Goal: Task Accomplishment & Management: Use online tool/utility

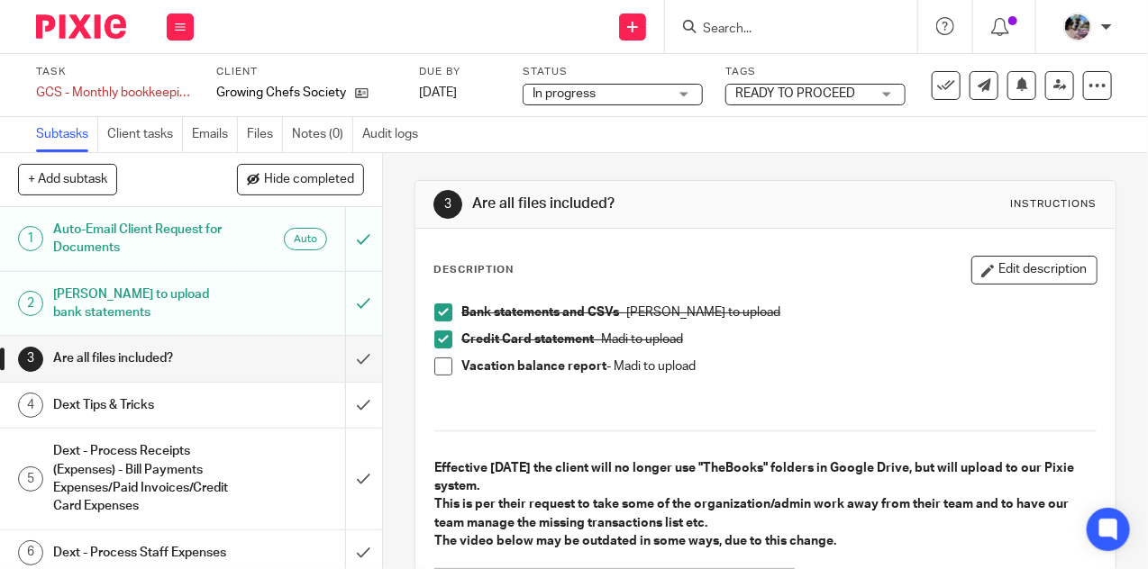
click at [191, 408] on h1 "Dext Tips & Tricks" at bounding box center [144, 405] width 183 height 27
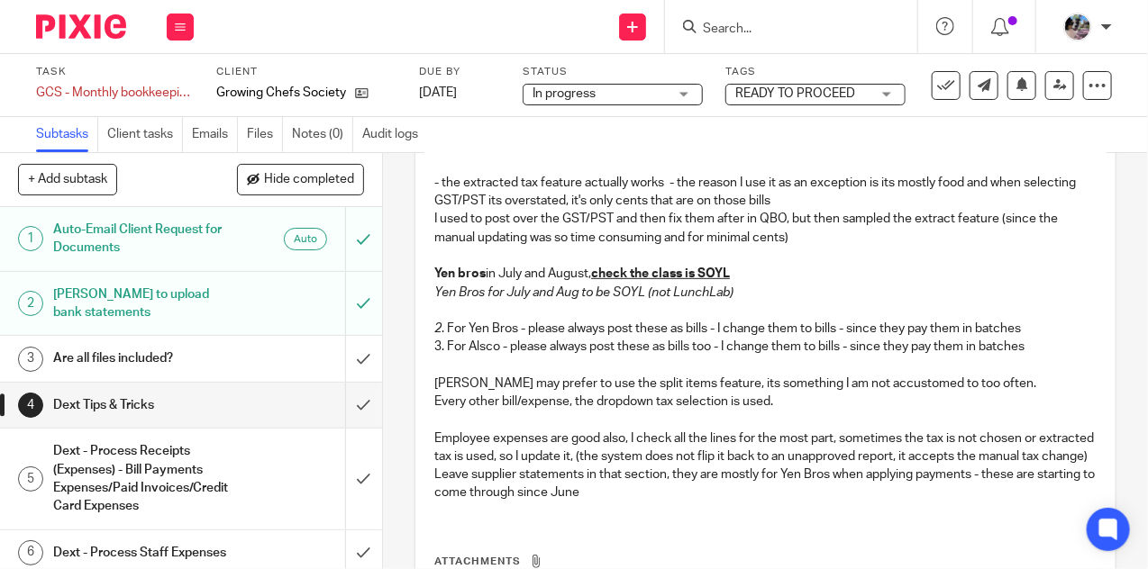
scroll to position [334, 0]
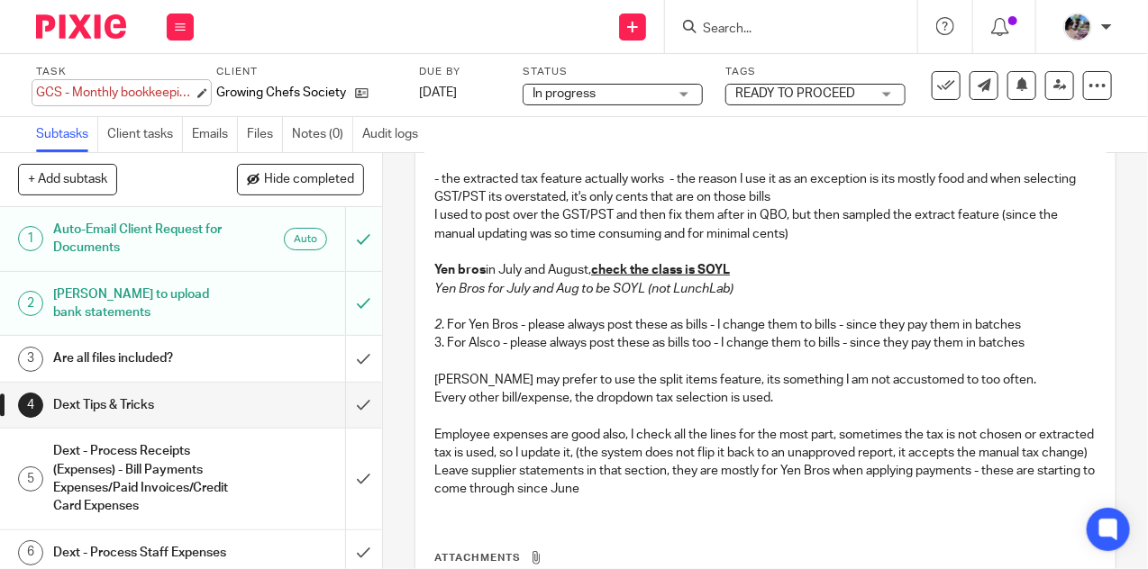
click at [146, 99] on div "GCS - Monthly bookkeeping - August Save GCS - Monthly bookkeeping - August" at bounding box center [115, 93] width 158 height 18
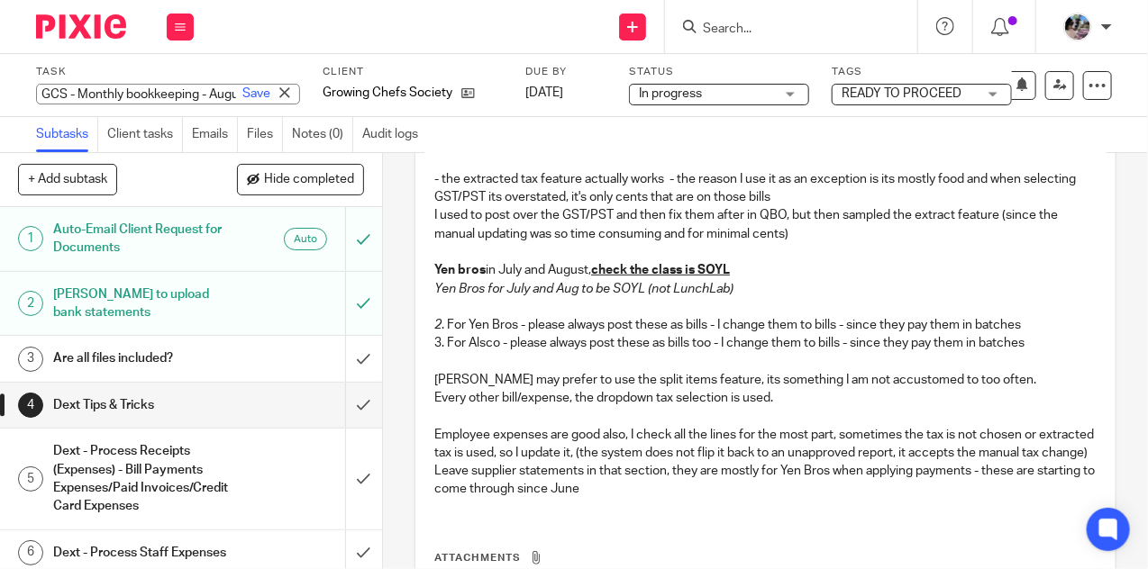
scroll to position [0, 74]
click at [404, 167] on div "4 Dext Tips & Tricks Instructions Description Edit description Is there a credi…" at bounding box center [765, 361] width 765 height 416
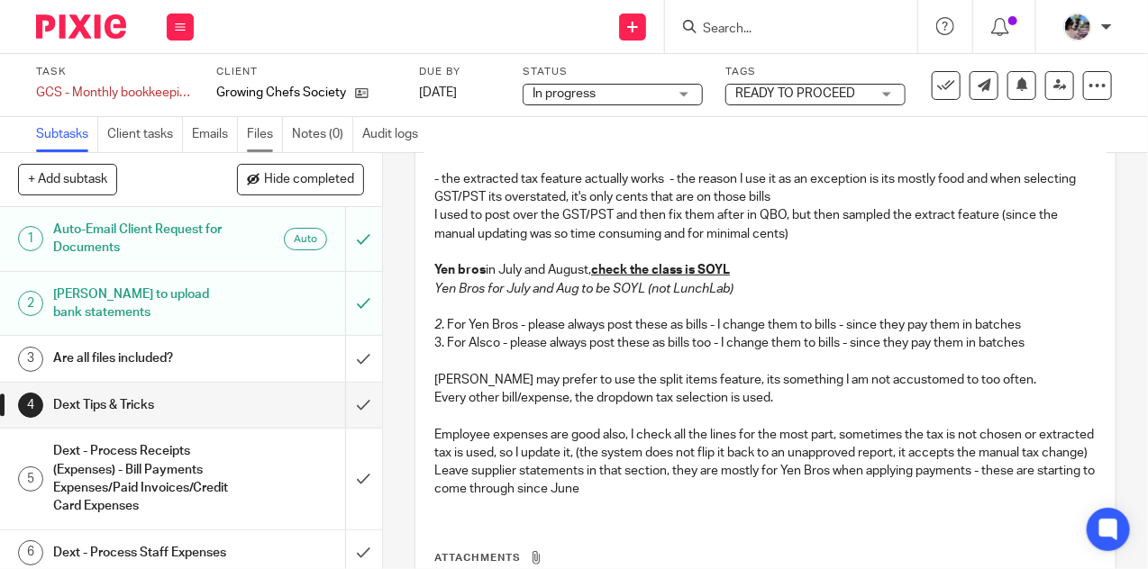
click at [255, 134] on link "Files" at bounding box center [265, 134] width 36 height 35
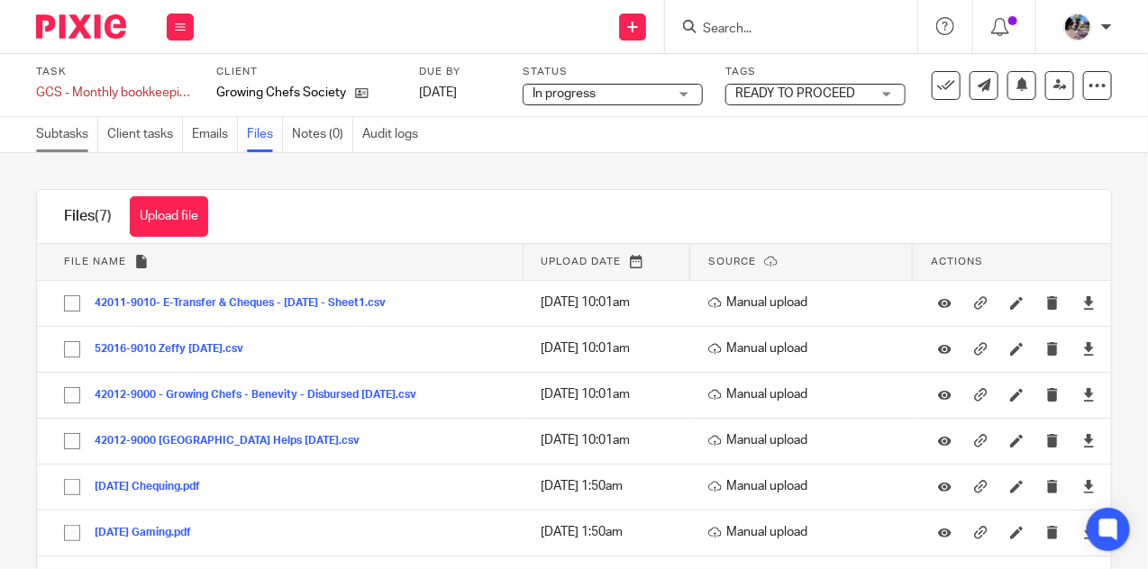
click at [66, 131] on link "Subtasks" at bounding box center [67, 134] width 62 height 35
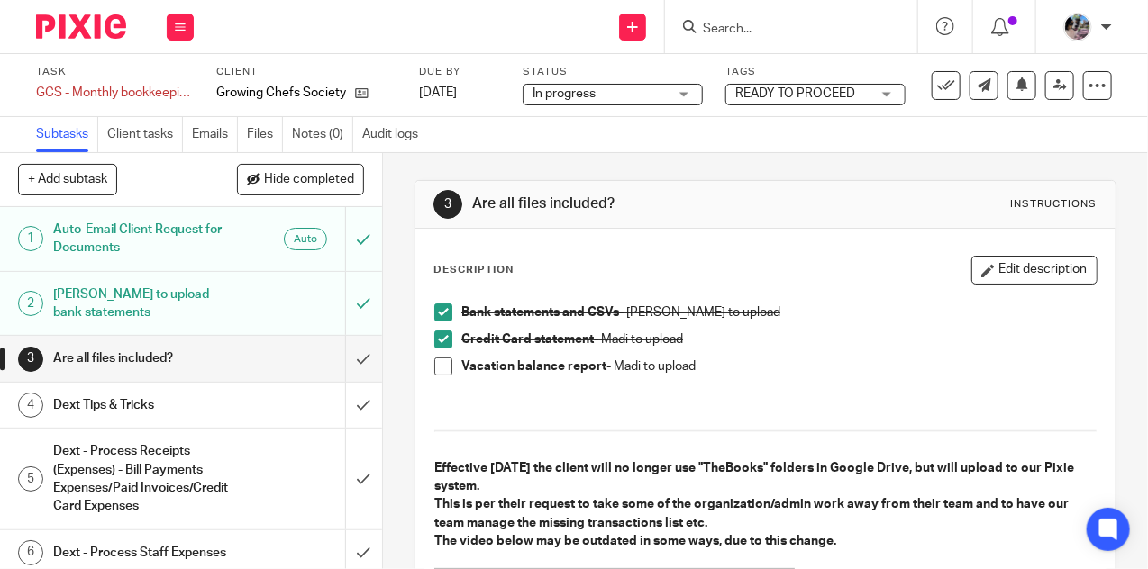
click at [273, 466] on div "Dext - Process Receipts (Expenses) - Bill Payments Expenses/Paid Invoices/Credi…" at bounding box center [190, 479] width 274 height 82
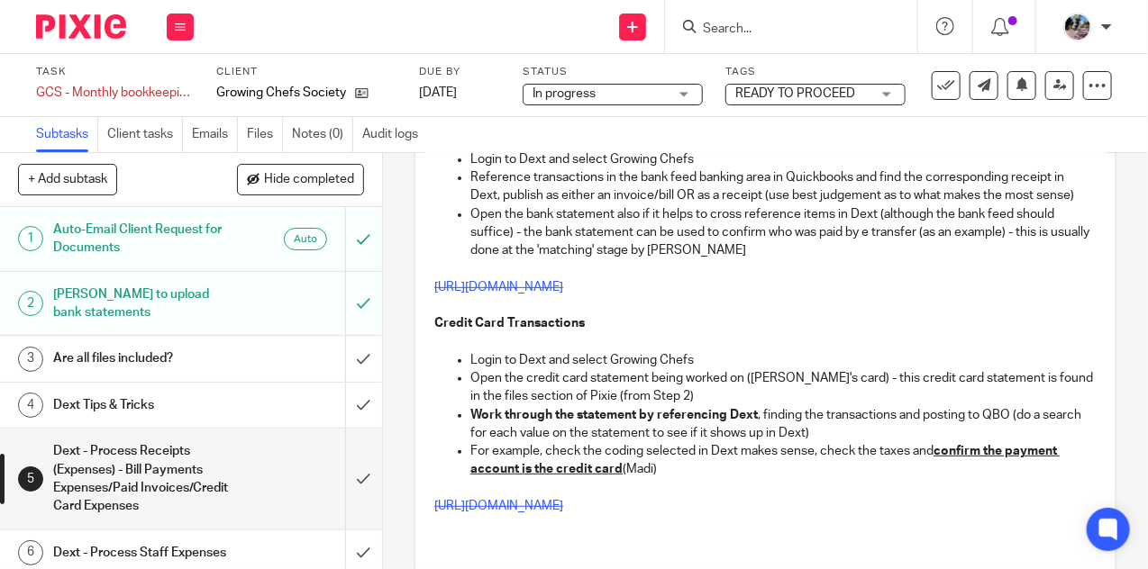
scroll to position [221, 0]
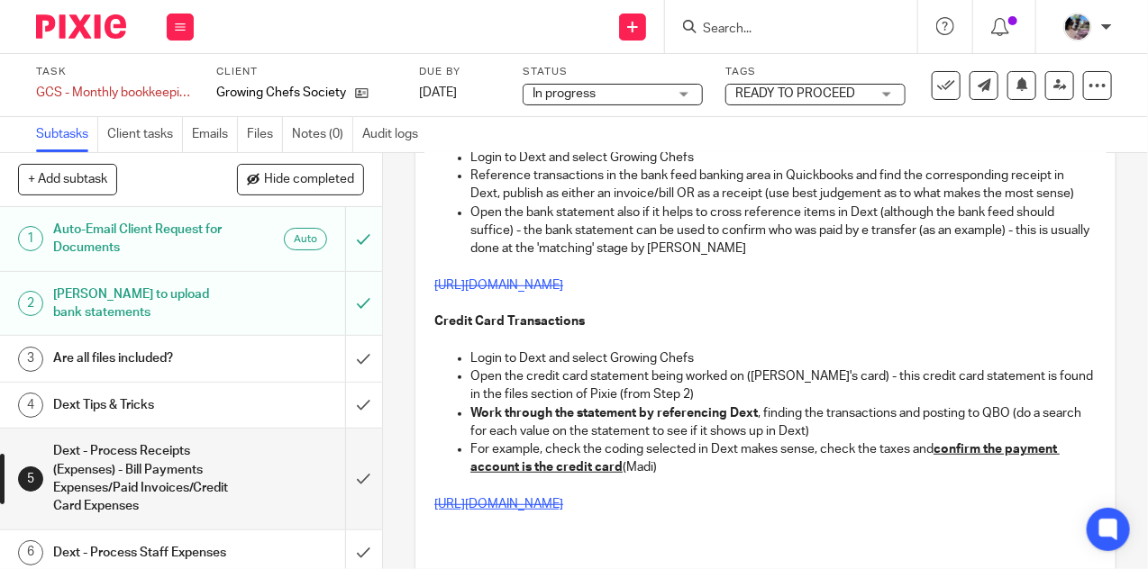
click at [563, 509] on s "[URL][DOMAIN_NAME]" at bounding box center [498, 504] width 129 height 13
click at [254, 143] on link "Files" at bounding box center [265, 134] width 36 height 35
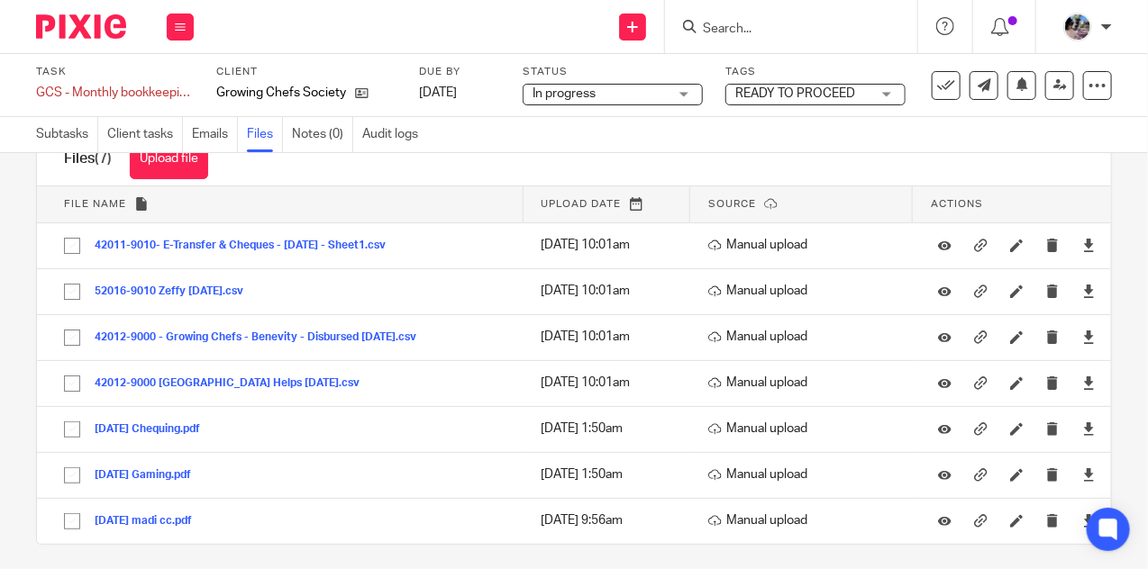
scroll to position [65, 0]
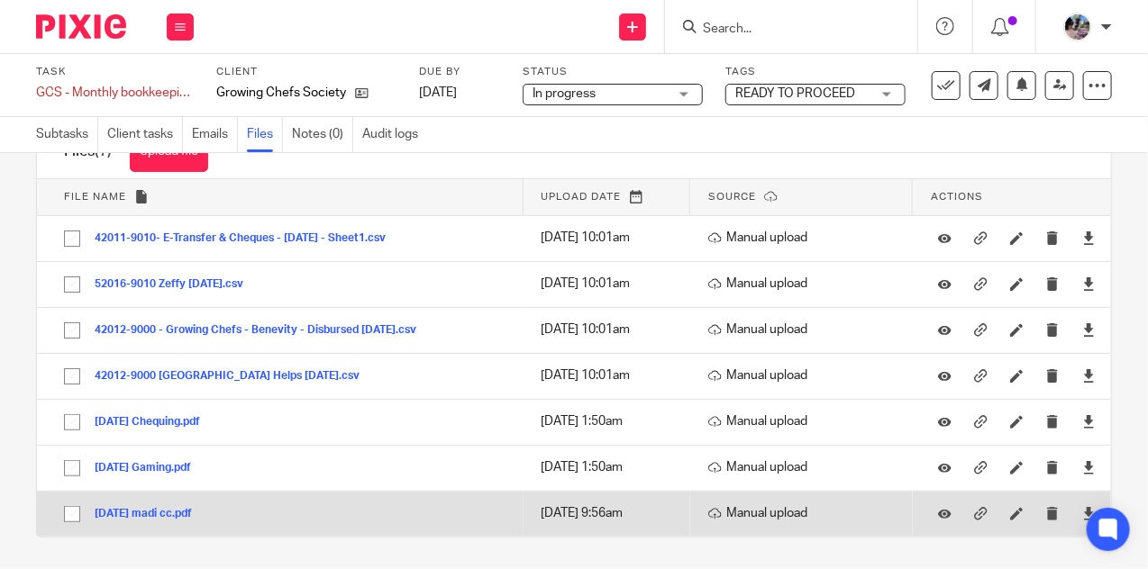
click at [150, 510] on button "[DATE] madi cc.pdf" at bounding box center [150, 514] width 111 height 13
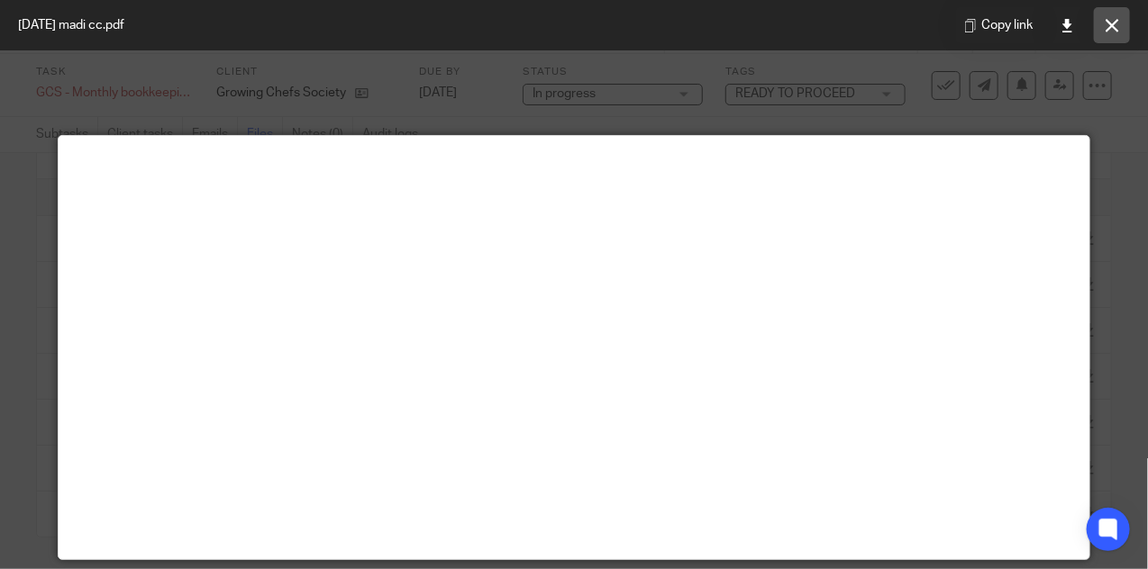
click at [1115, 32] on button at bounding box center [1111, 25] width 36 height 36
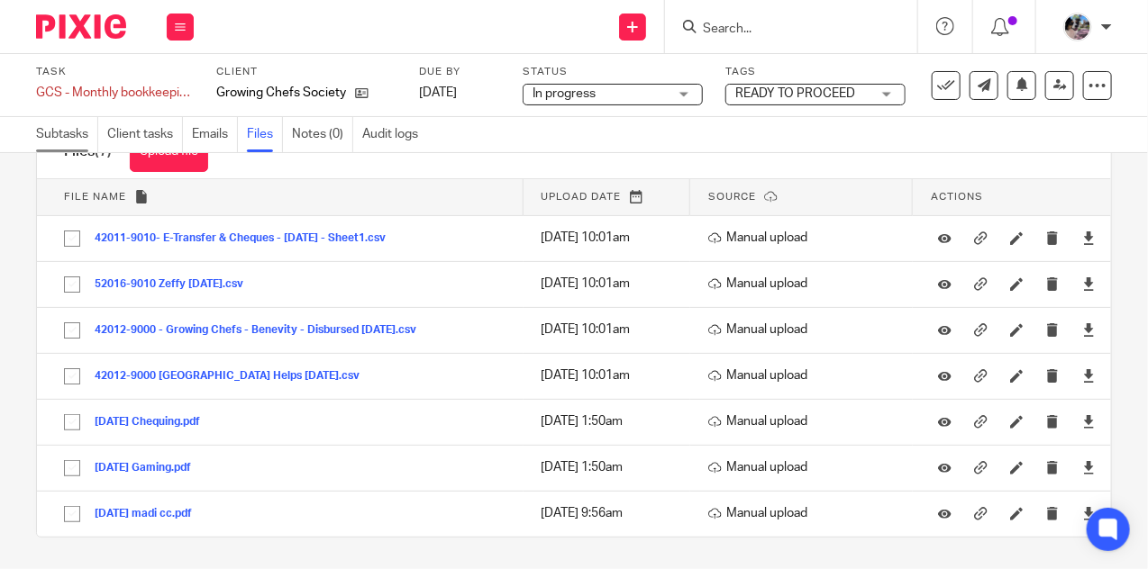
click at [59, 133] on link "Subtasks" at bounding box center [67, 134] width 62 height 35
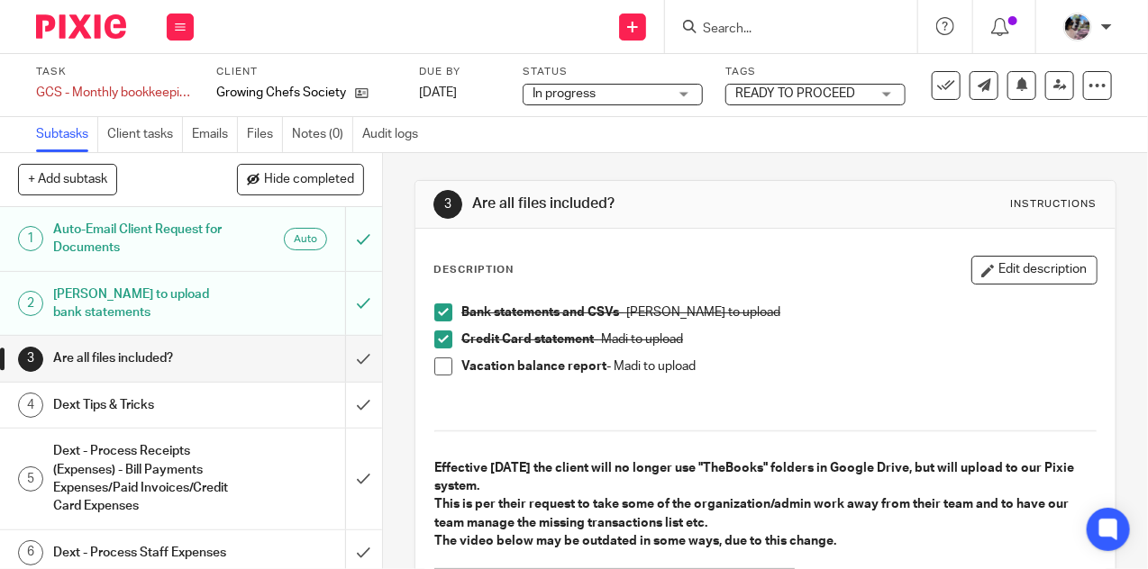
click at [224, 399] on h1 "Dext Tips & Tricks" at bounding box center [144, 405] width 183 height 27
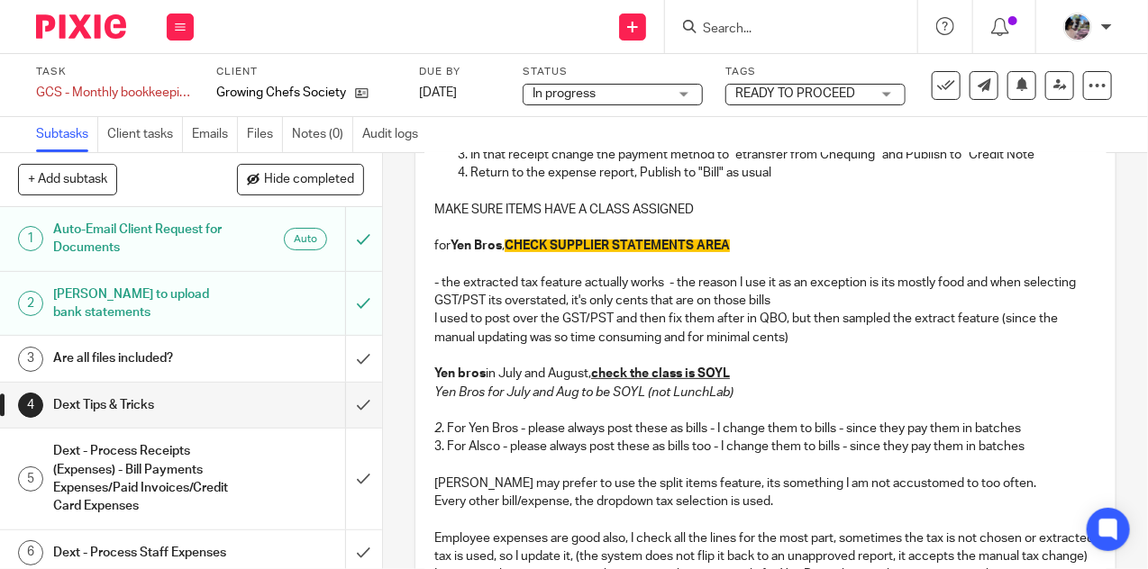
scroll to position [232, 0]
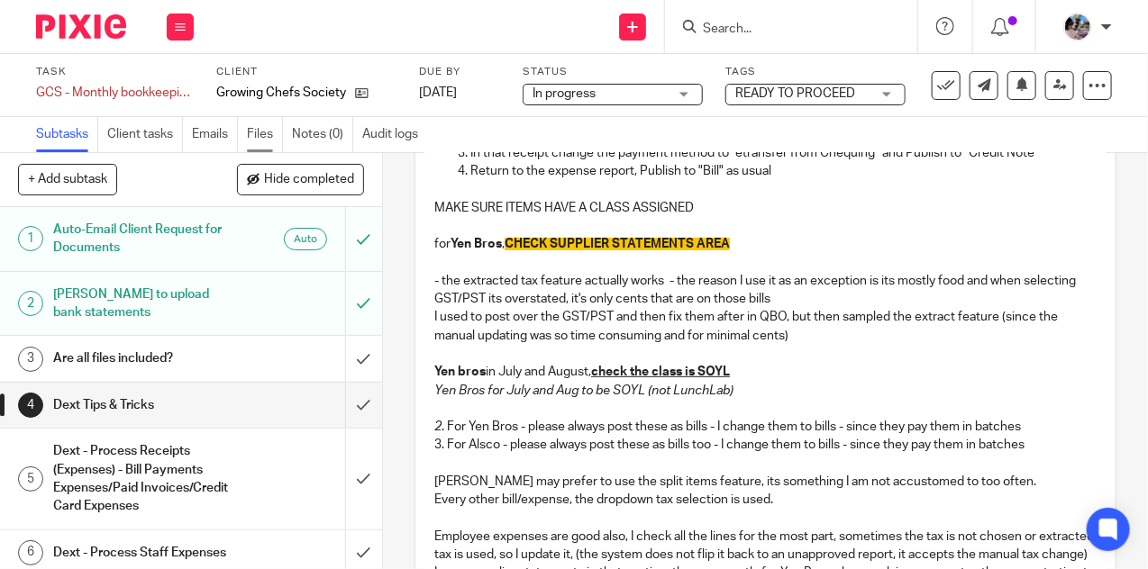
click at [257, 135] on link "Files" at bounding box center [265, 134] width 36 height 35
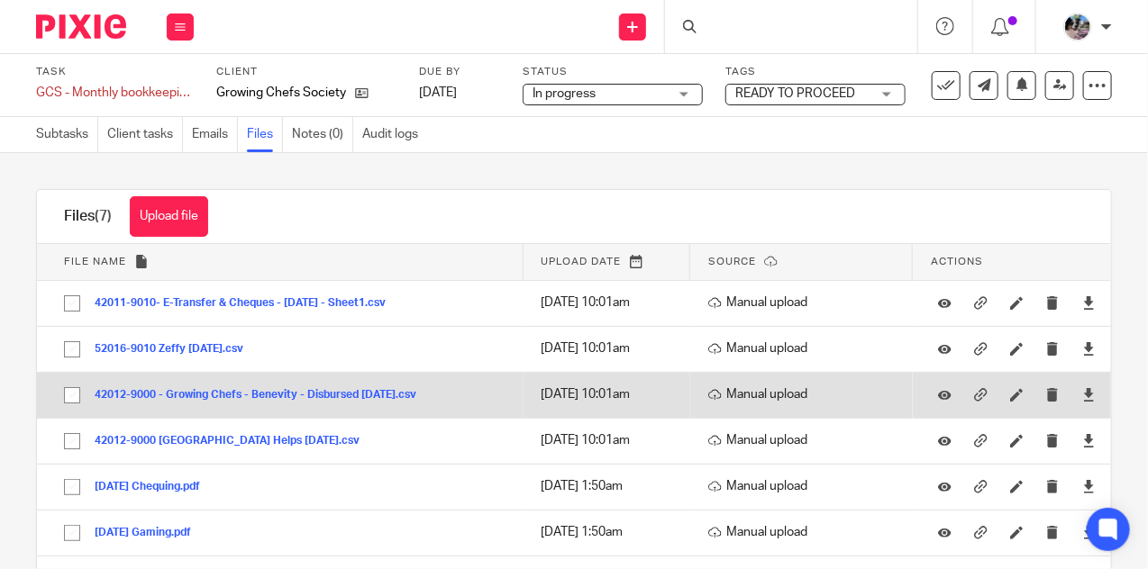
scroll to position [65, 0]
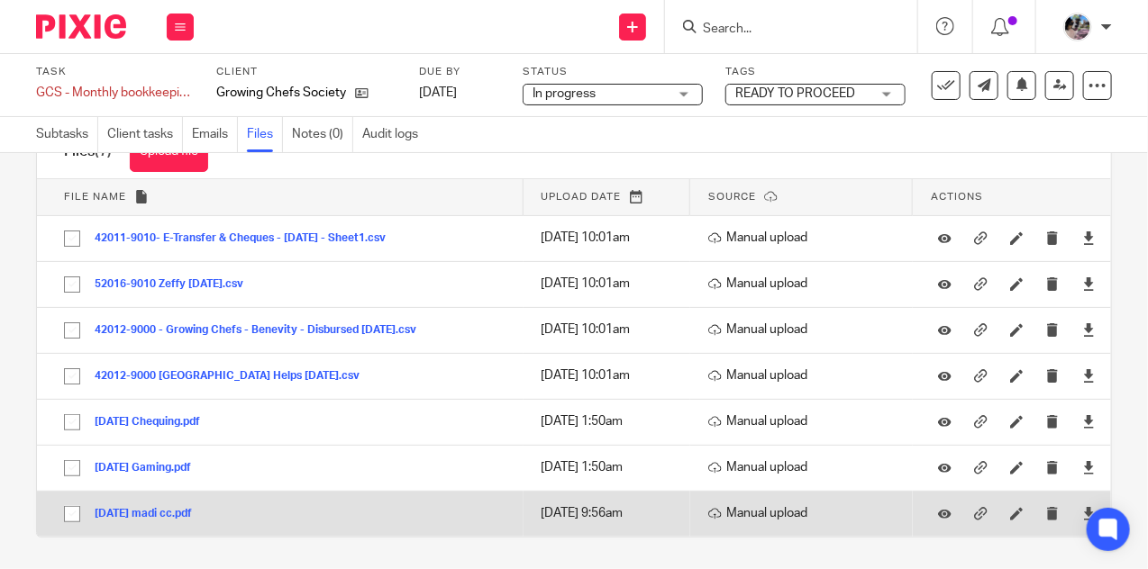
click at [158, 508] on button "sept 04 madi cc.pdf" at bounding box center [150, 514] width 111 height 13
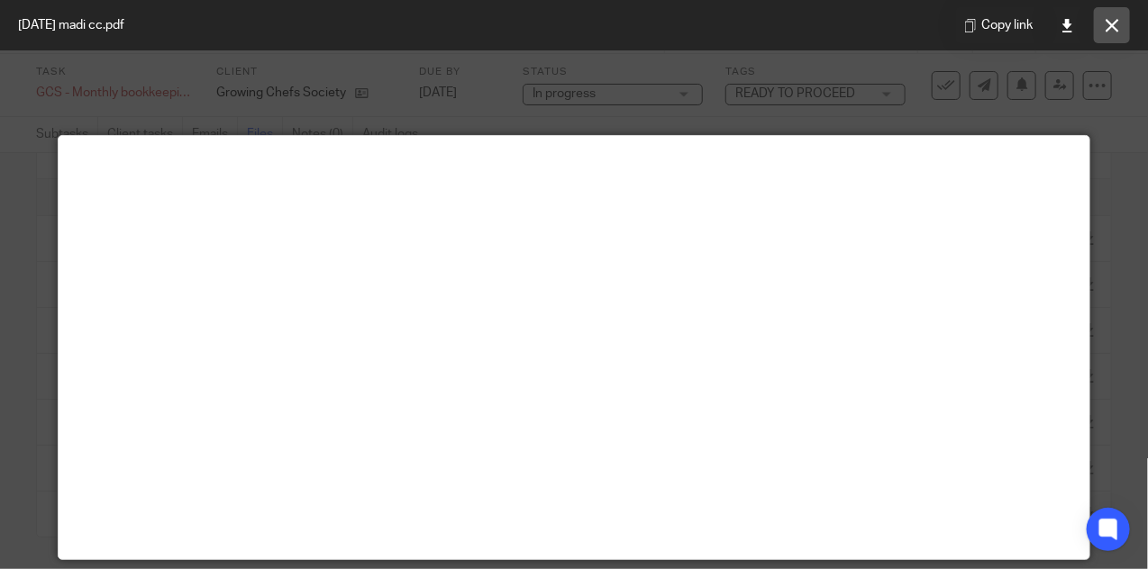
click at [1099, 30] on button at bounding box center [1111, 25] width 36 height 36
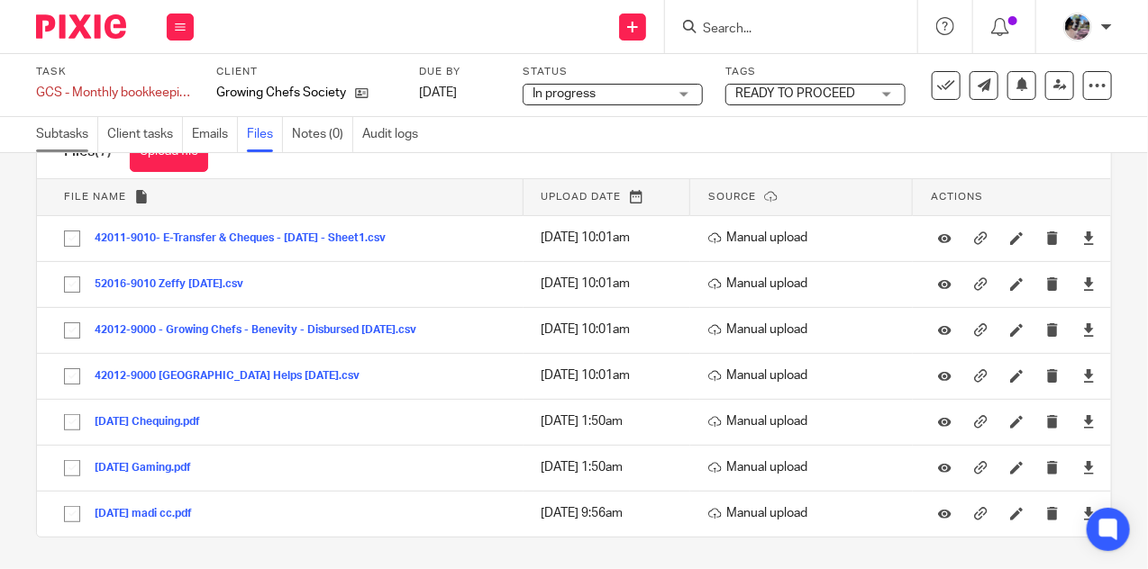
click at [60, 136] on link "Subtasks" at bounding box center [67, 134] width 62 height 35
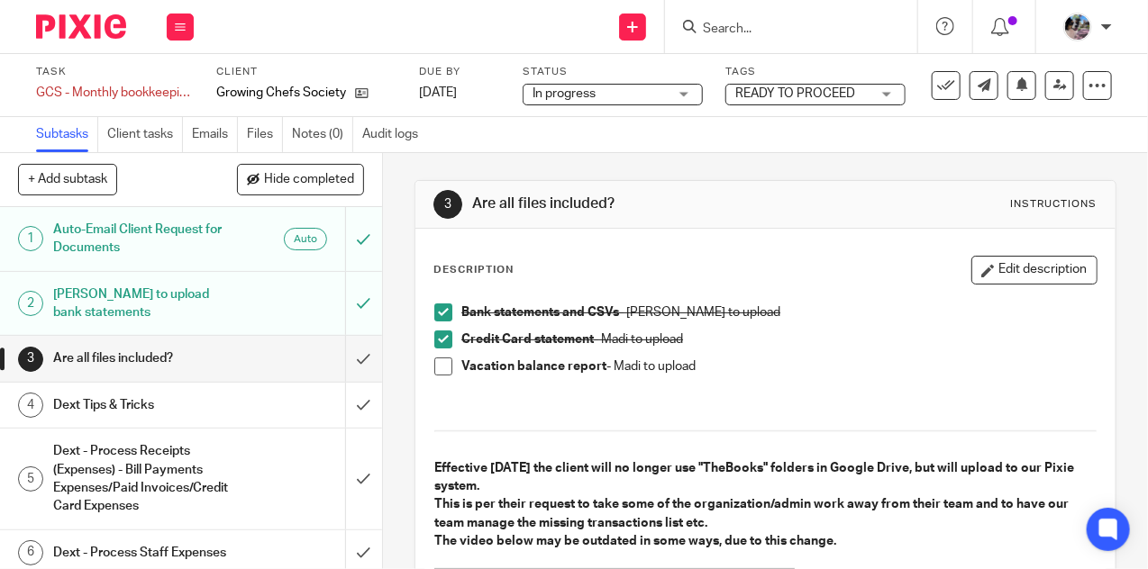
click at [269, 460] on div "Dext - Process Receipts (Expenses) - Bill Payments Expenses/Paid Invoices/Credi…" at bounding box center [190, 479] width 274 height 82
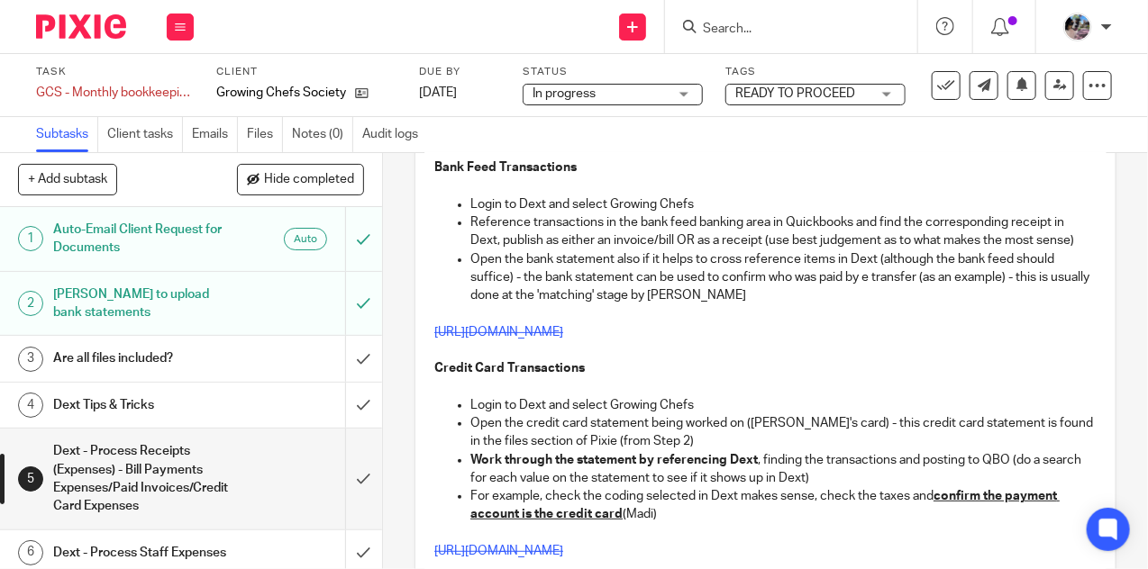
scroll to position [194, 0]
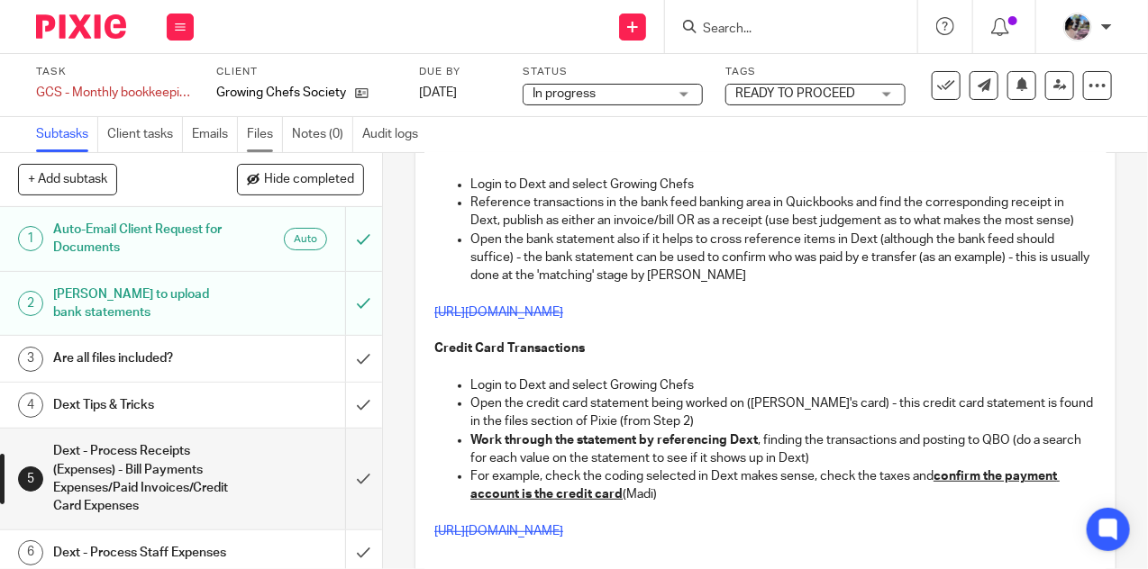
click at [263, 129] on link "Files" at bounding box center [265, 134] width 36 height 35
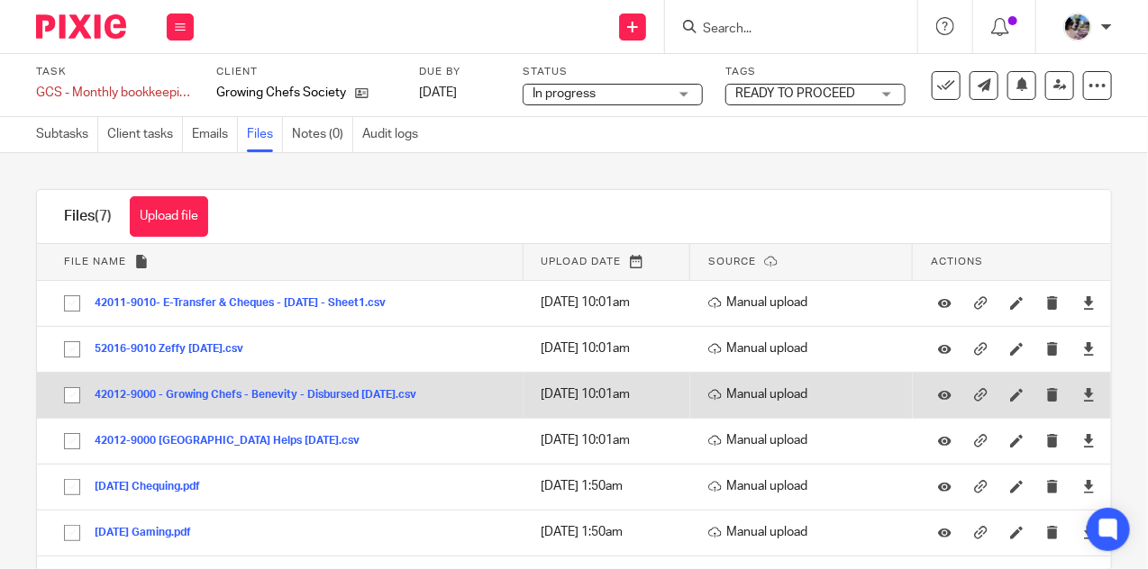
scroll to position [65, 0]
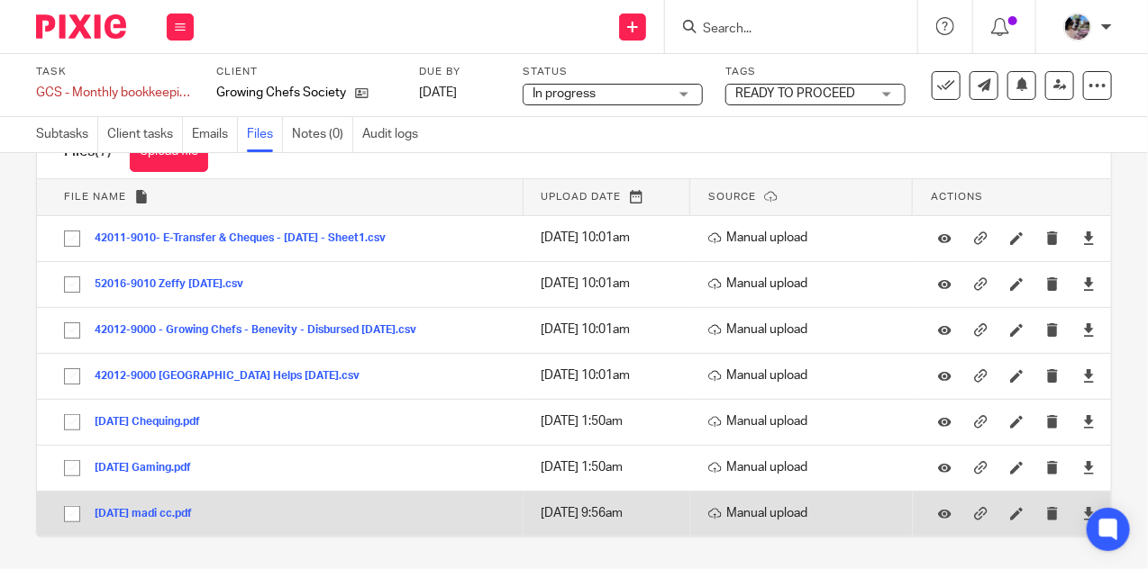
click at [152, 517] on div "[DATE] madi cc.pdf" at bounding box center [150, 513] width 111 height 18
click at [150, 509] on button "[DATE] madi cc.pdf" at bounding box center [150, 514] width 111 height 13
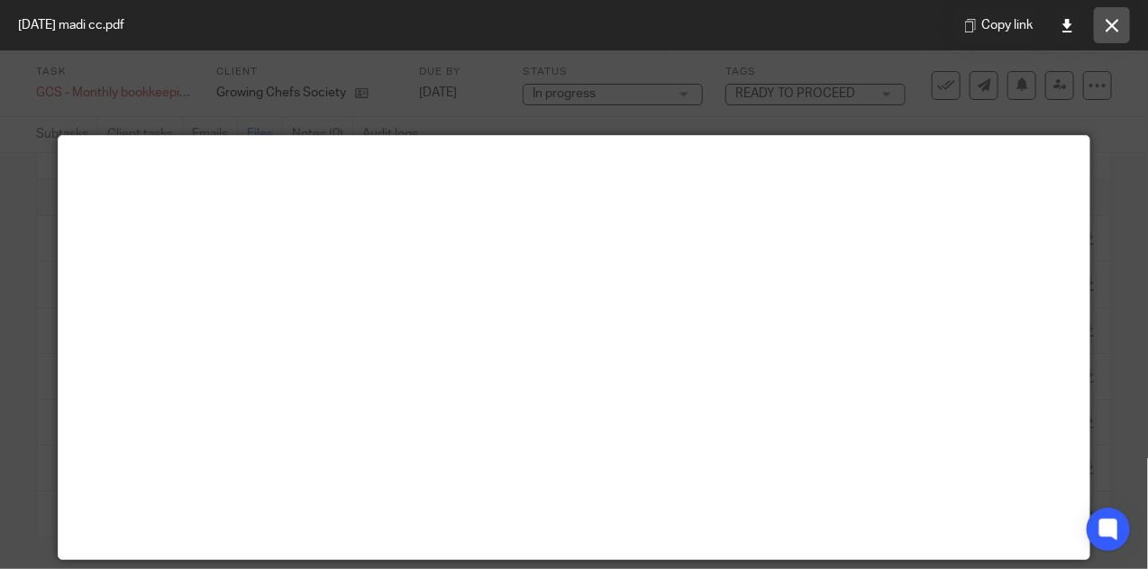
click at [1116, 33] on button at bounding box center [1111, 25] width 36 height 36
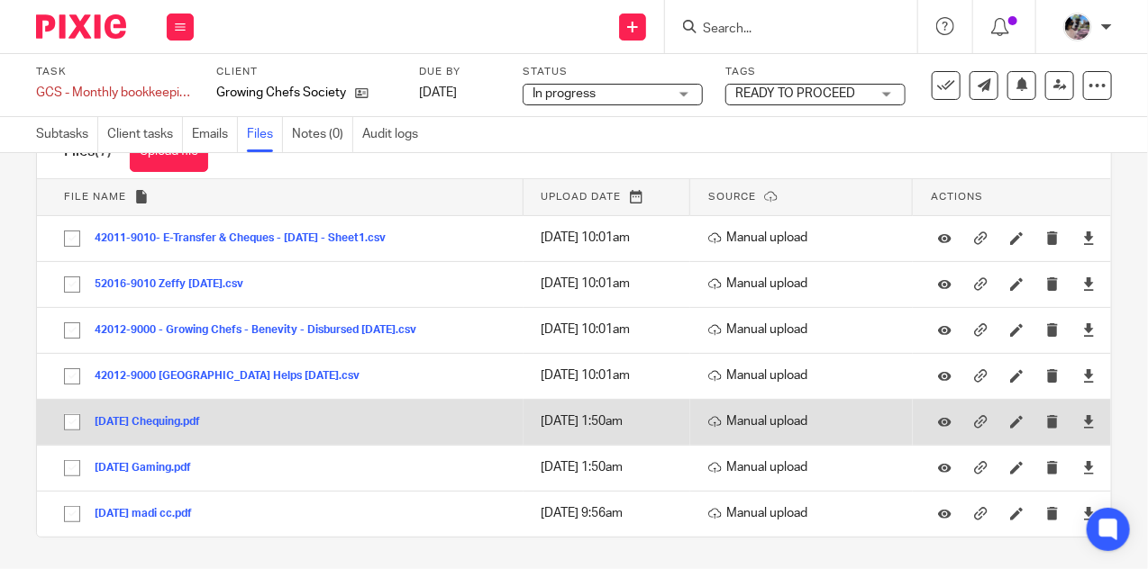
click at [200, 420] on button "2025-08-31 Chequing.pdf" at bounding box center [154, 422] width 119 height 13
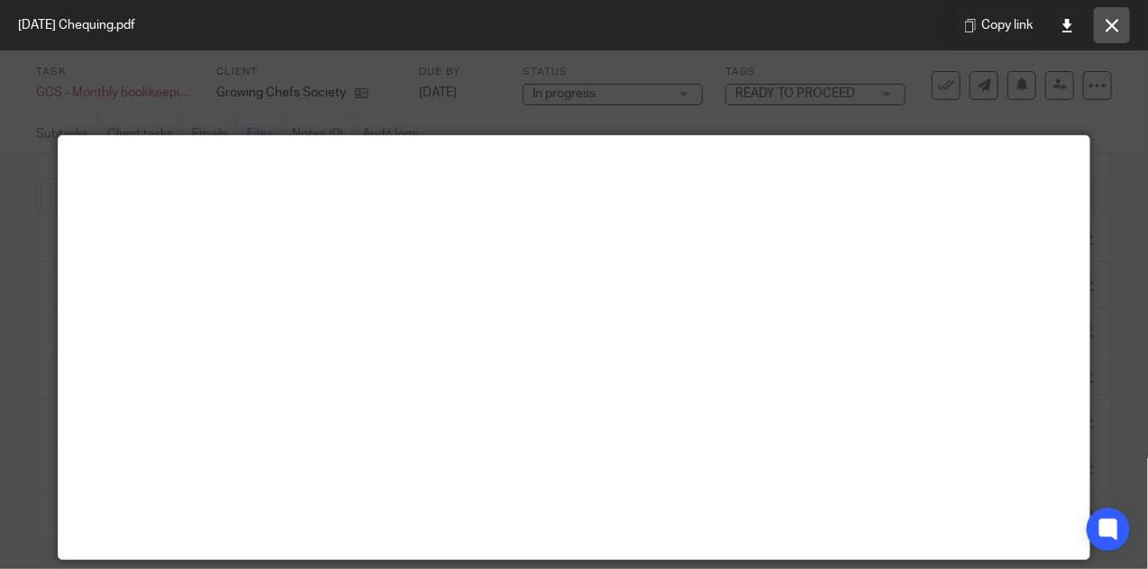
click at [1109, 33] on button at bounding box center [1111, 25] width 36 height 36
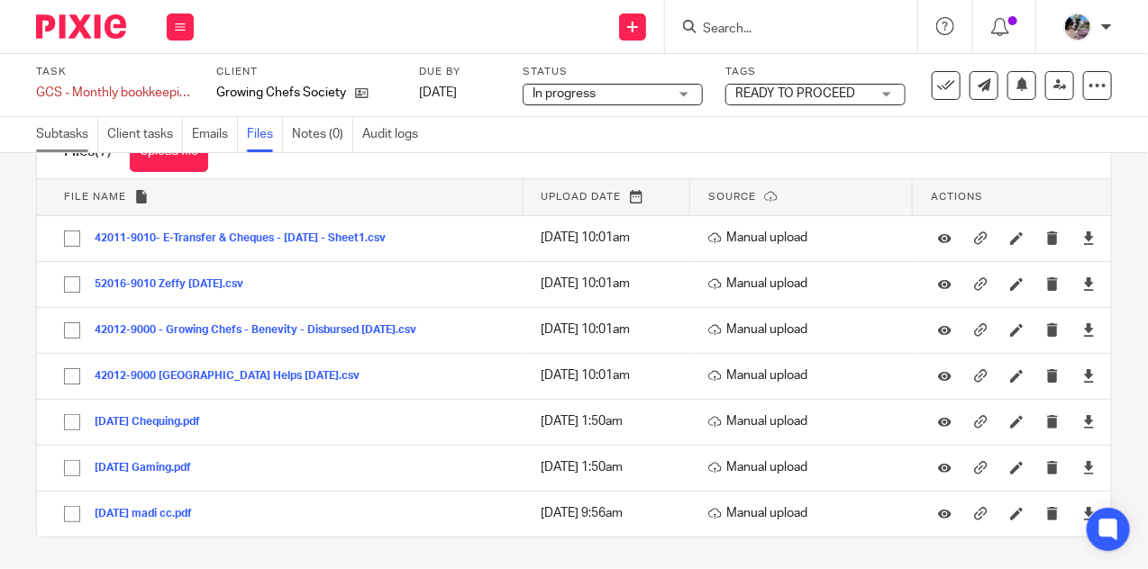
click at [59, 132] on link "Subtasks" at bounding box center [67, 134] width 62 height 35
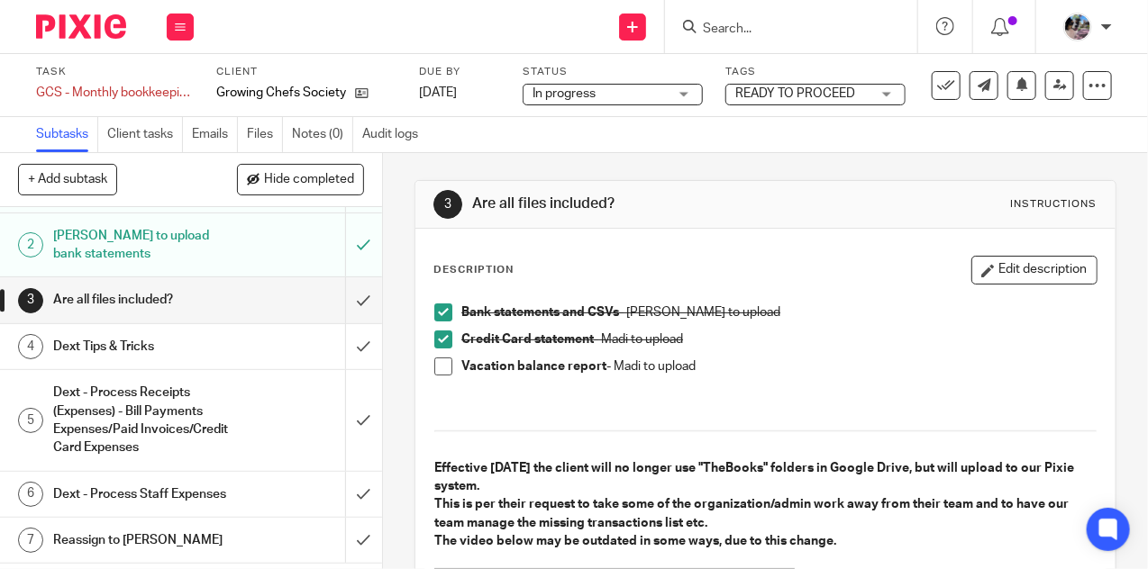
scroll to position [66, 0]
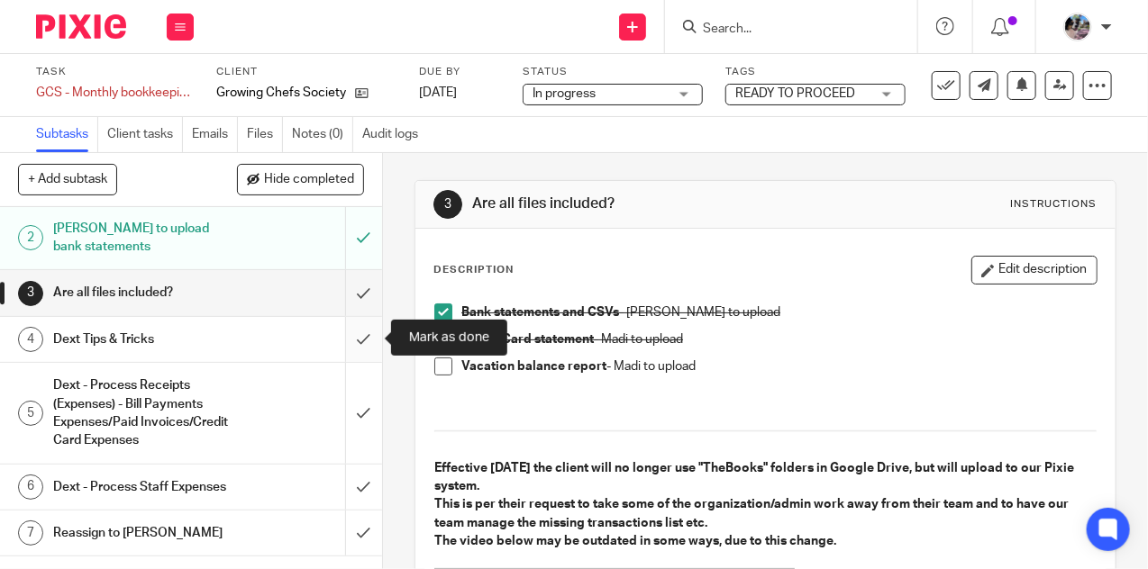
click at [359, 336] on input "submit" at bounding box center [191, 339] width 382 height 45
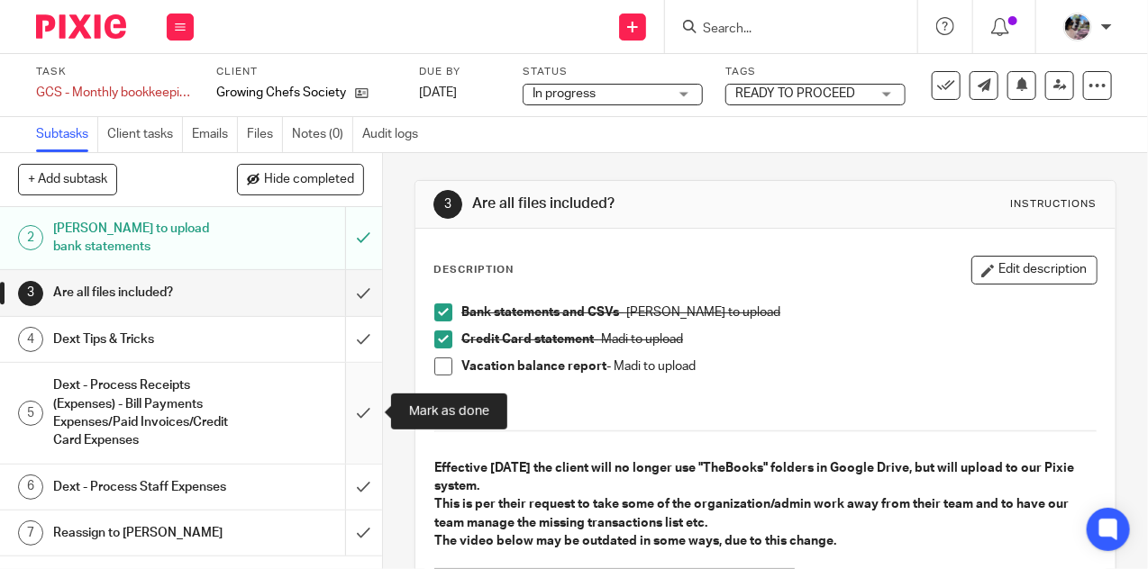
click at [359, 413] on input "submit" at bounding box center [191, 413] width 382 height 100
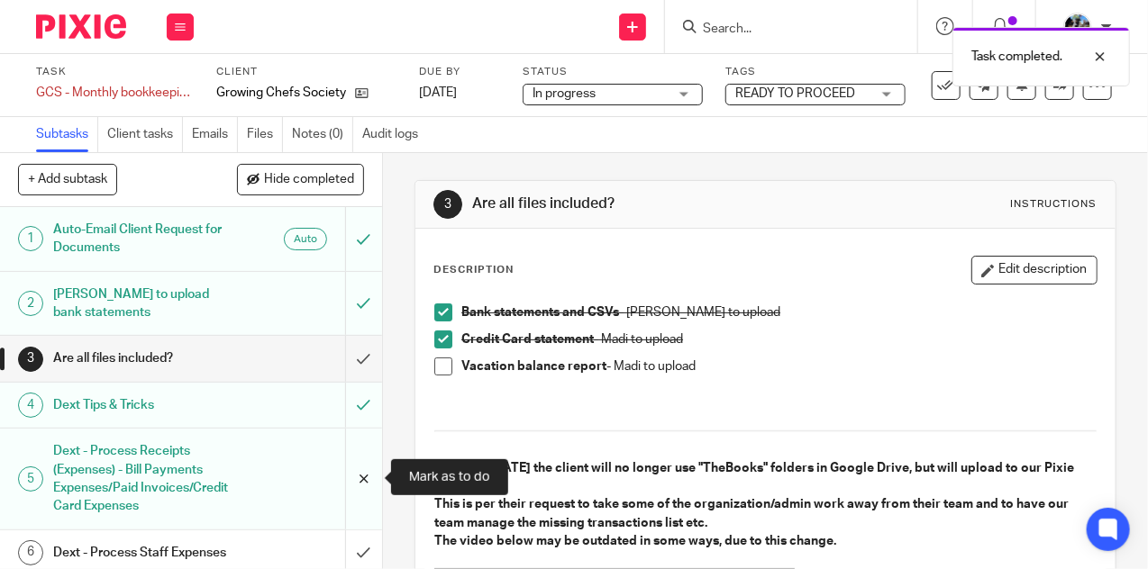
click at [372, 475] on input "submit" at bounding box center [191, 479] width 382 height 100
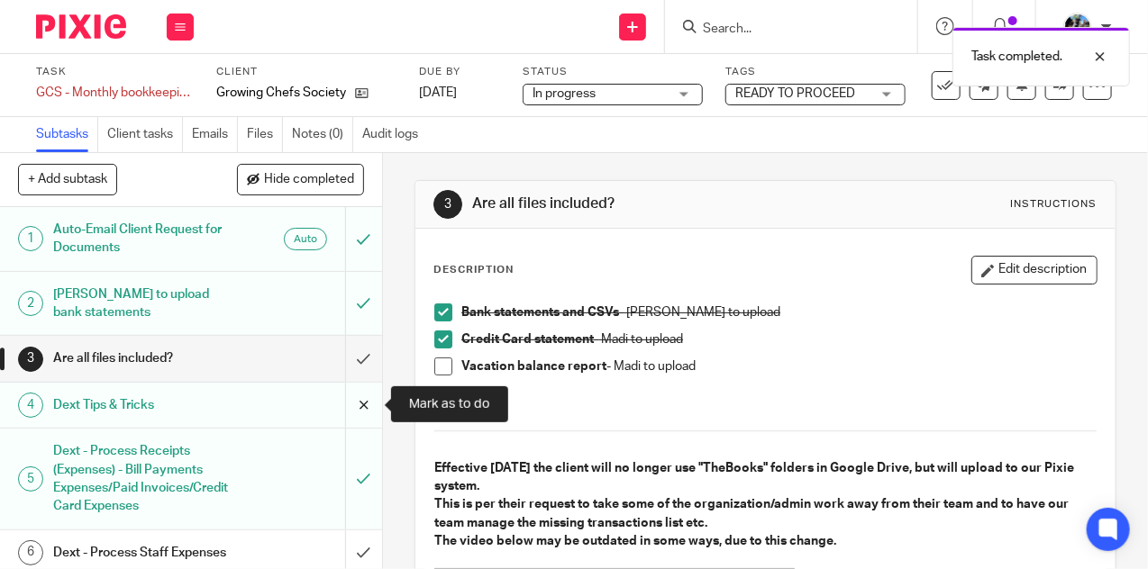
click at [368, 418] on input "submit" at bounding box center [191, 405] width 382 height 45
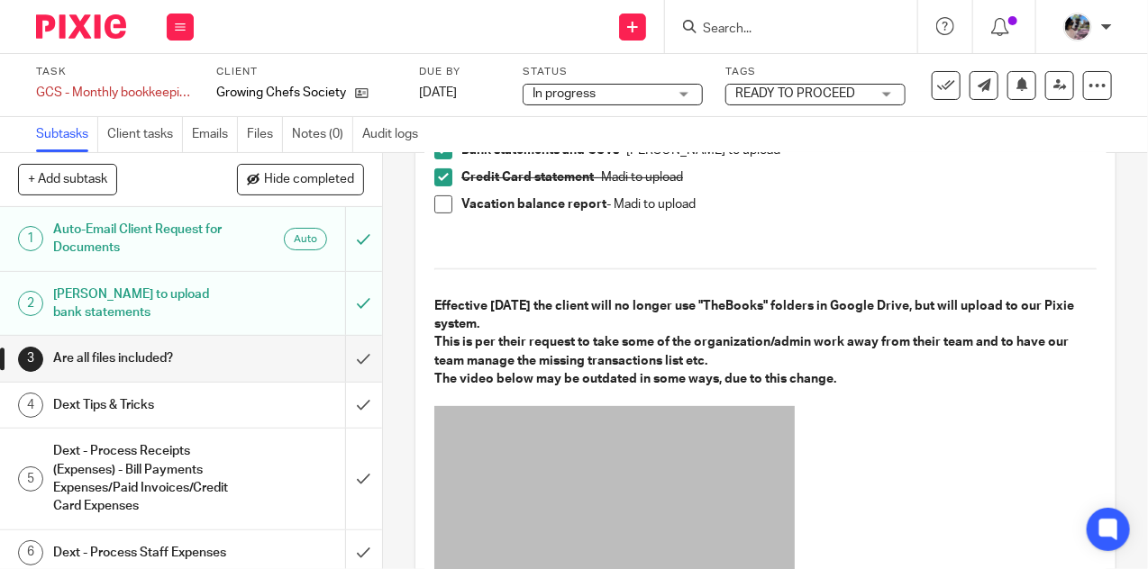
scroll to position [163, 0]
click at [228, 482] on h1 "Dext - Process Receipts (Expenses) - Bill Payments Expenses/Paid Invoices/Credi…" at bounding box center [144, 479] width 183 height 82
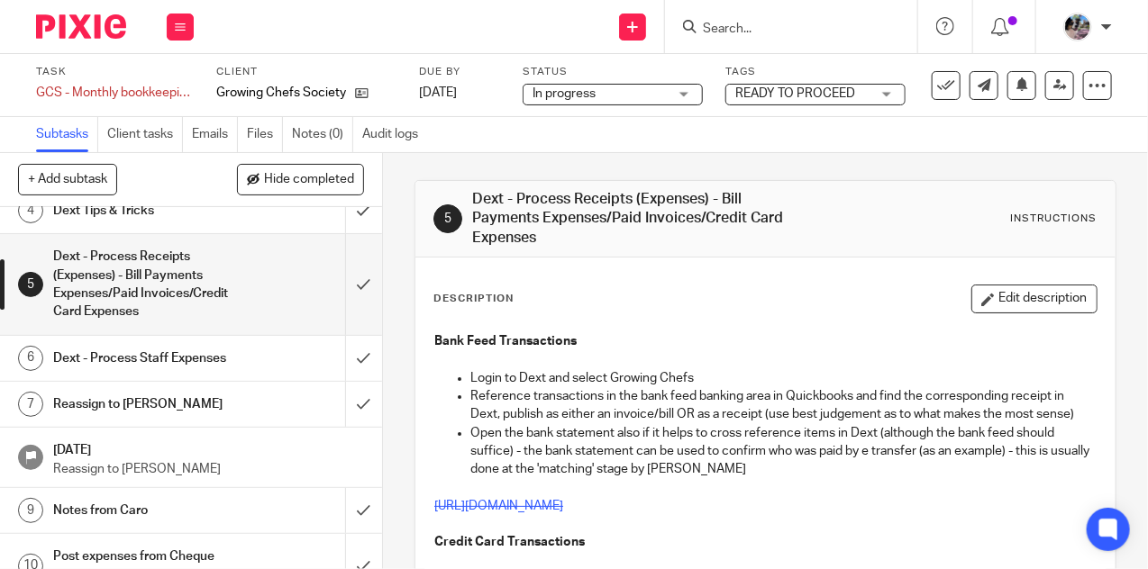
scroll to position [199, 0]
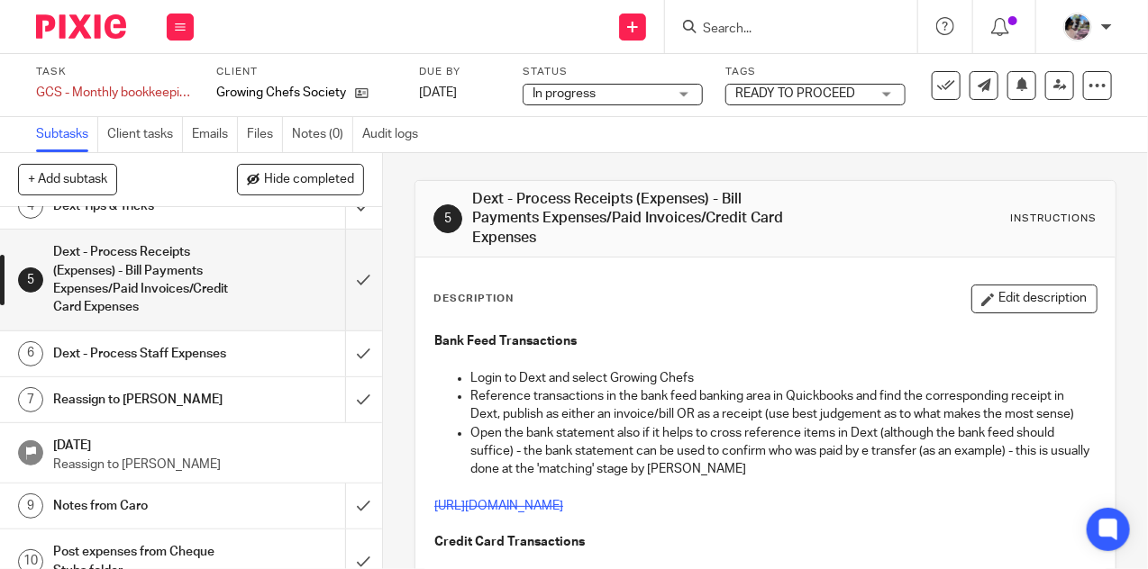
click at [270, 352] on div "Dext - Process Staff Expenses" at bounding box center [190, 353] width 274 height 27
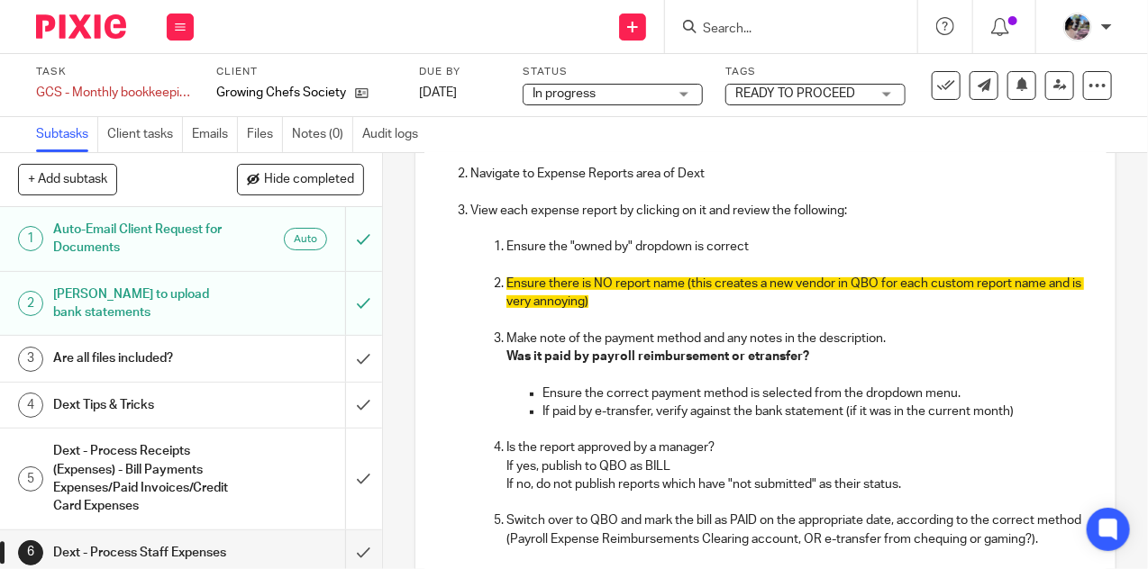
scroll to position [231, 0]
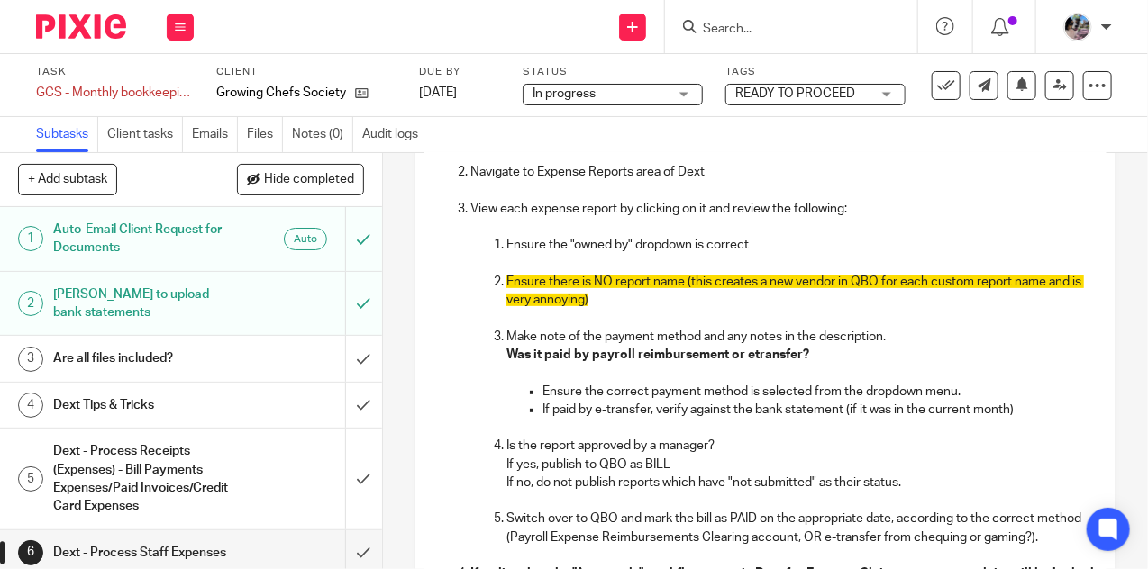
click at [199, 392] on h1 "Dext Tips & Tricks" at bounding box center [144, 405] width 183 height 27
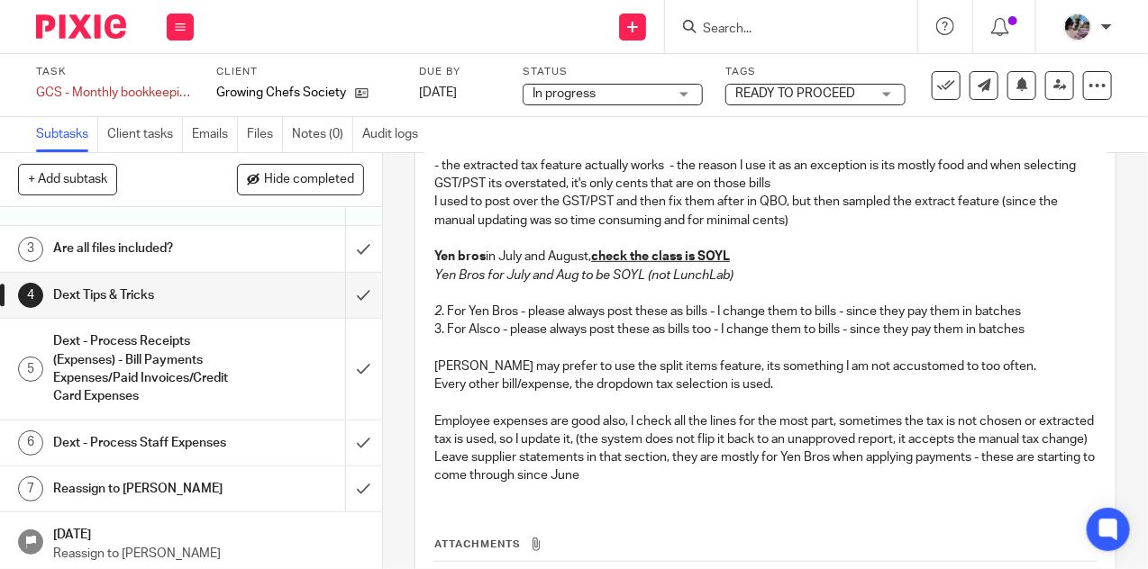
scroll to position [345, 0]
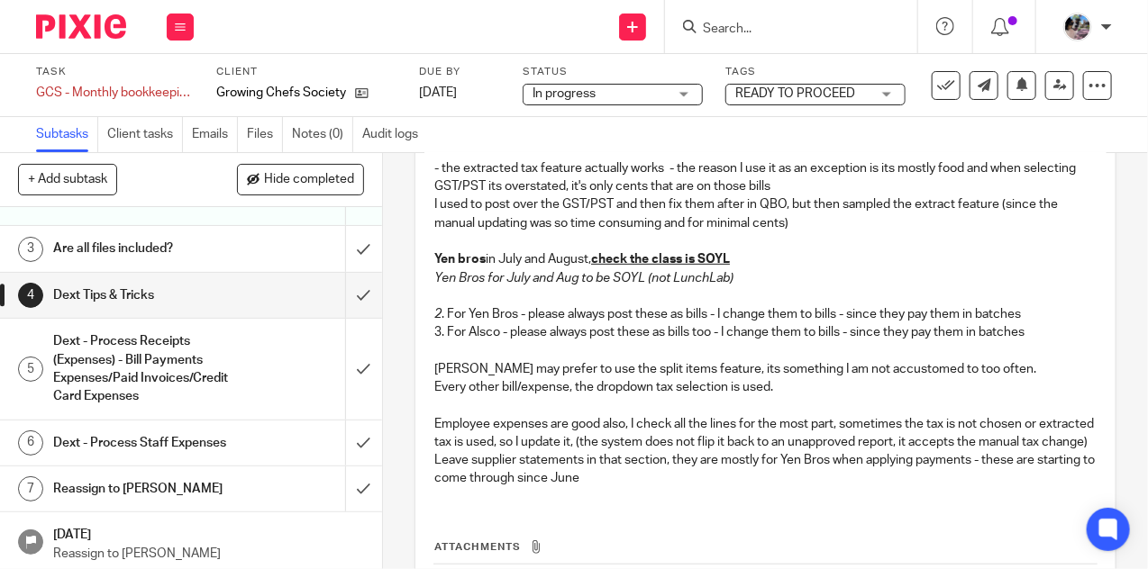
click at [253, 423] on link "6 Dext - Process Staff Expenses" at bounding box center [172, 443] width 345 height 45
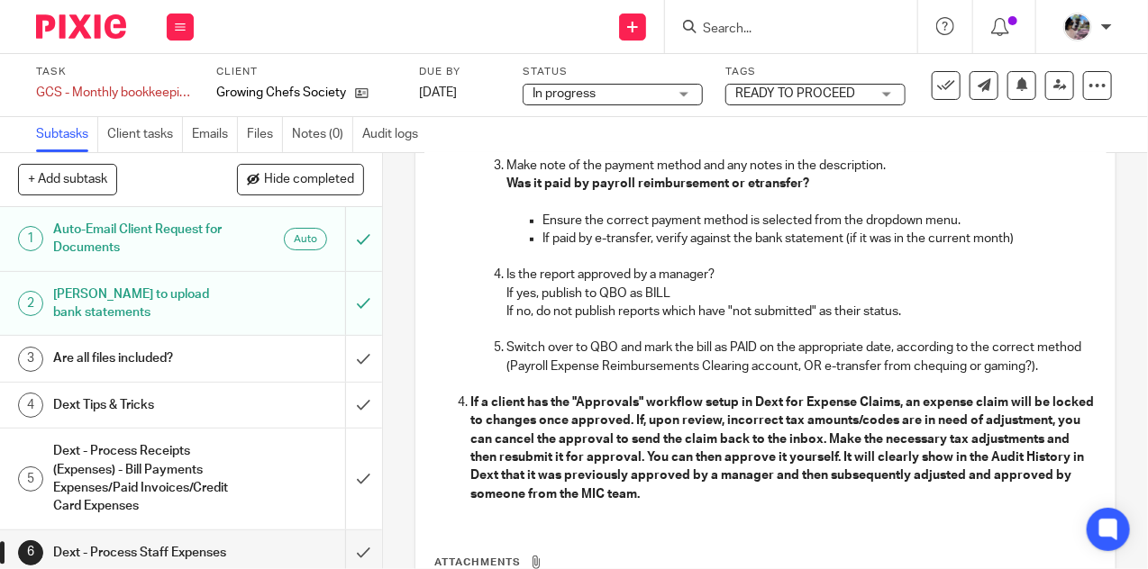
scroll to position [397, 0]
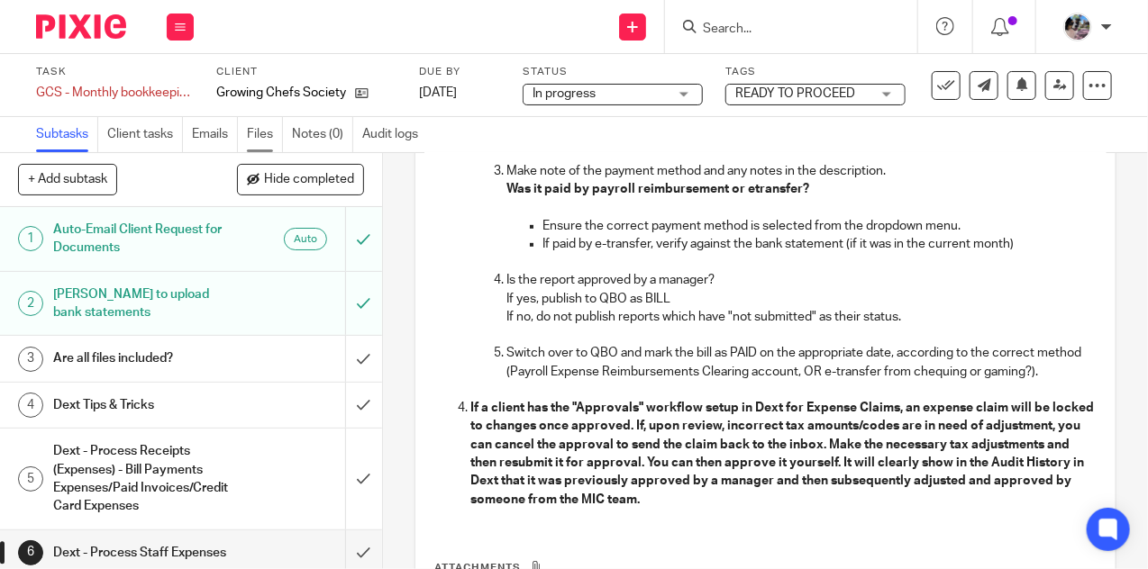
click at [253, 134] on link "Files" at bounding box center [265, 134] width 36 height 35
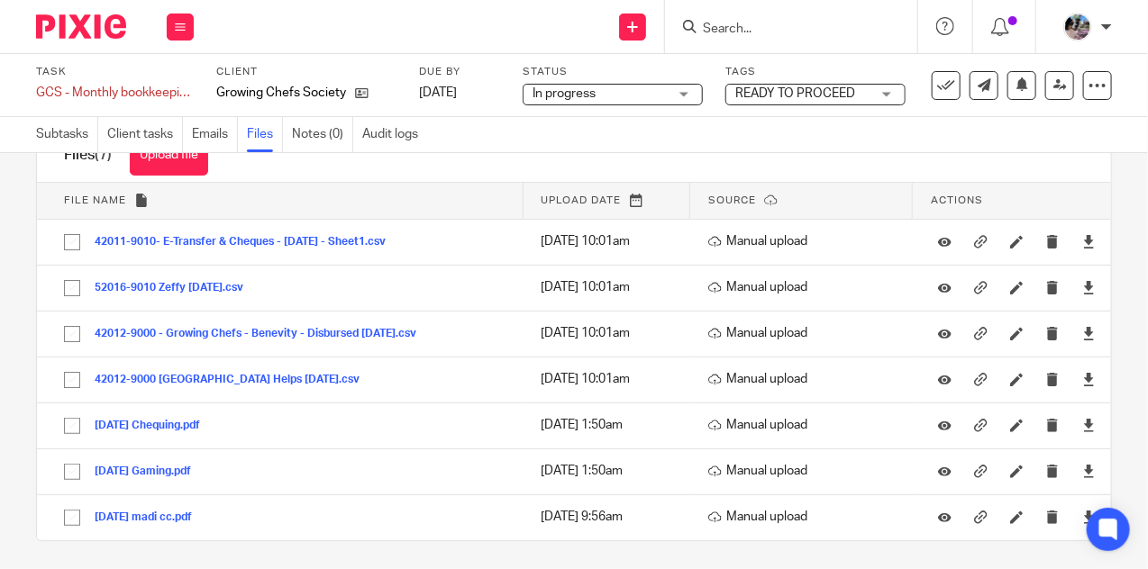
scroll to position [65, 0]
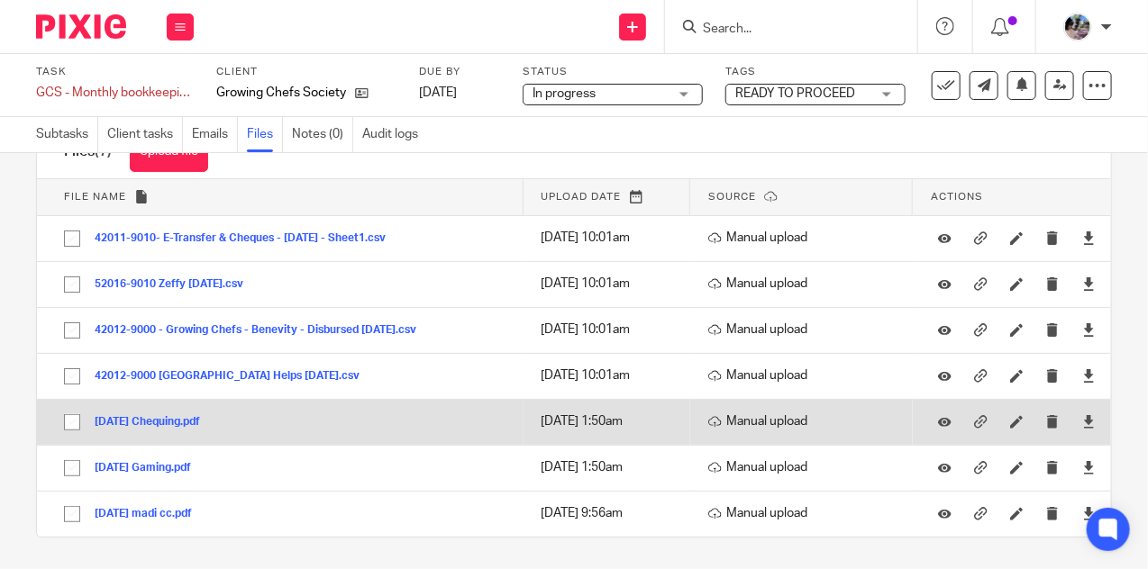
click at [176, 421] on button "2025-08-31 Chequing.pdf" at bounding box center [154, 422] width 119 height 13
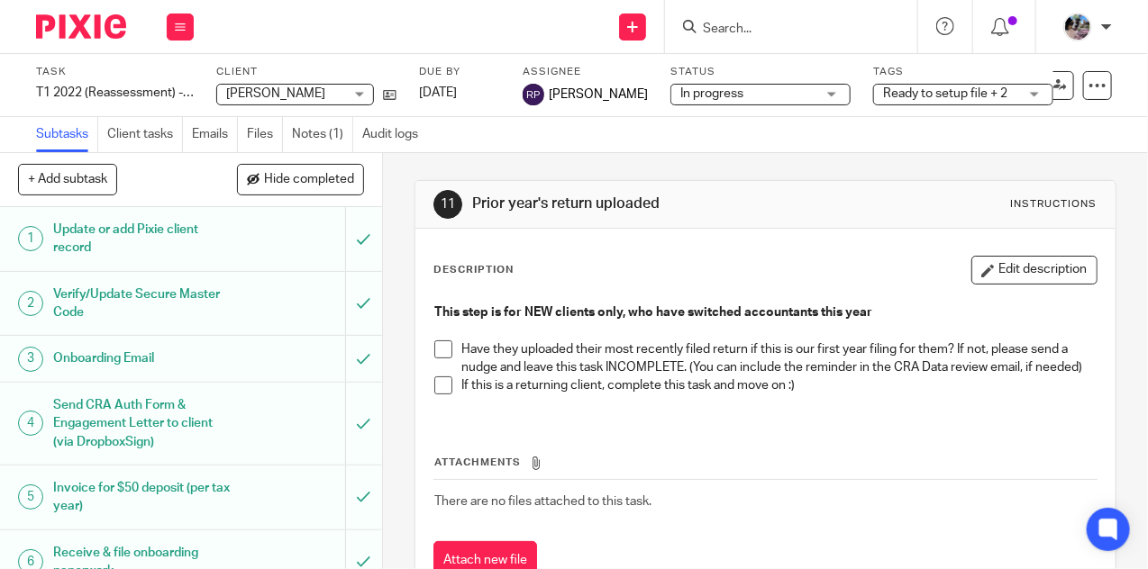
scroll to position [507, 0]
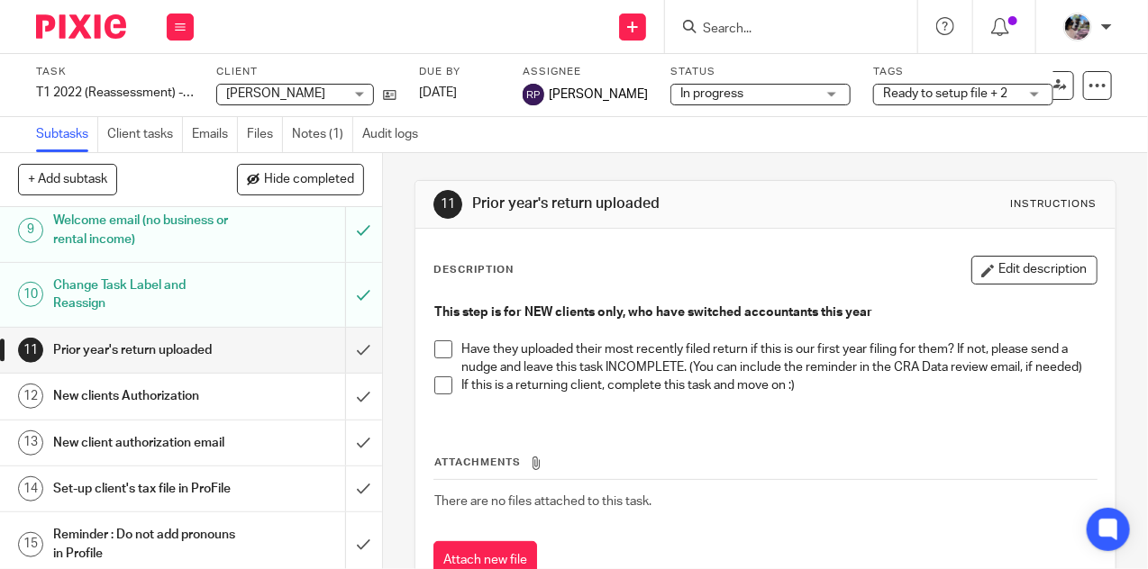
click at [775, 30] on input "Search" at bounding box center [782, 30] width 162 height 16
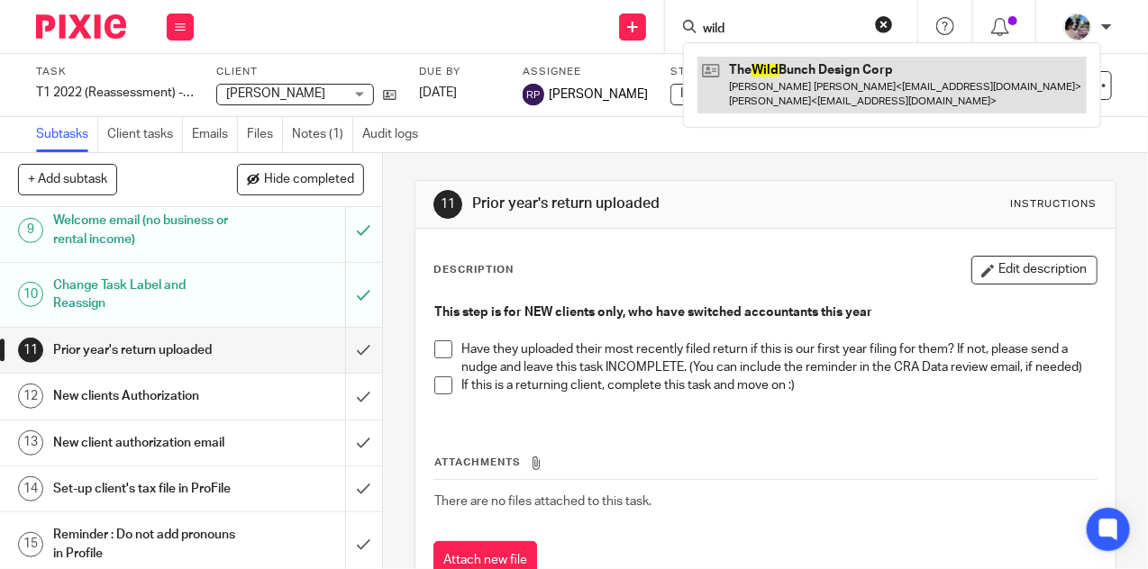
type input "wild"
click at [822, 73] on link at bounding box center [891, 85] width 389 height 56
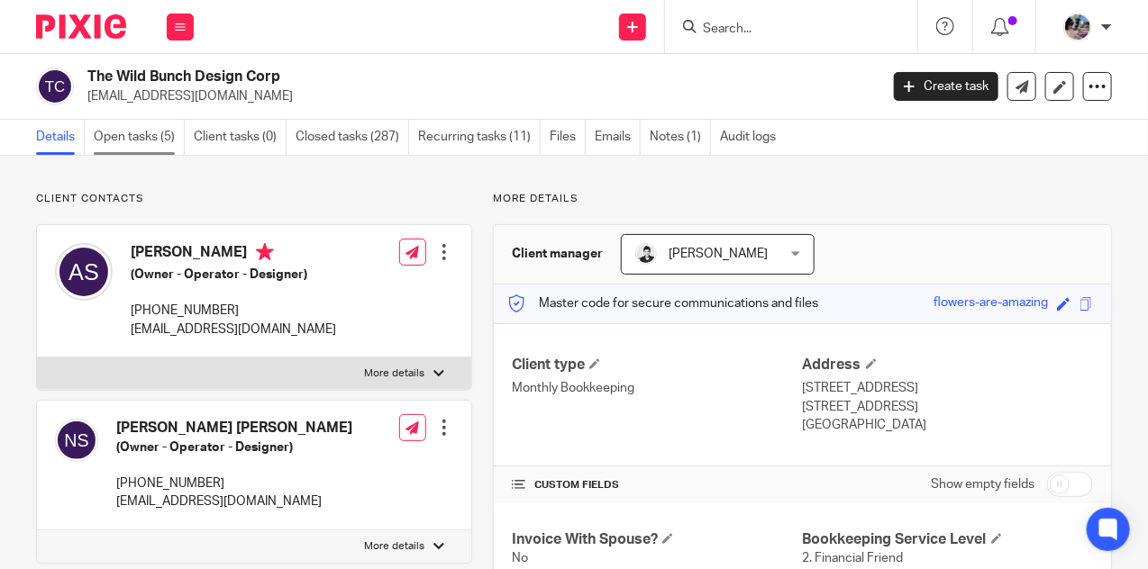
click at [124, 133] on link "Open tasks (5)" at bounding box center [139, 137] width 91 height 35
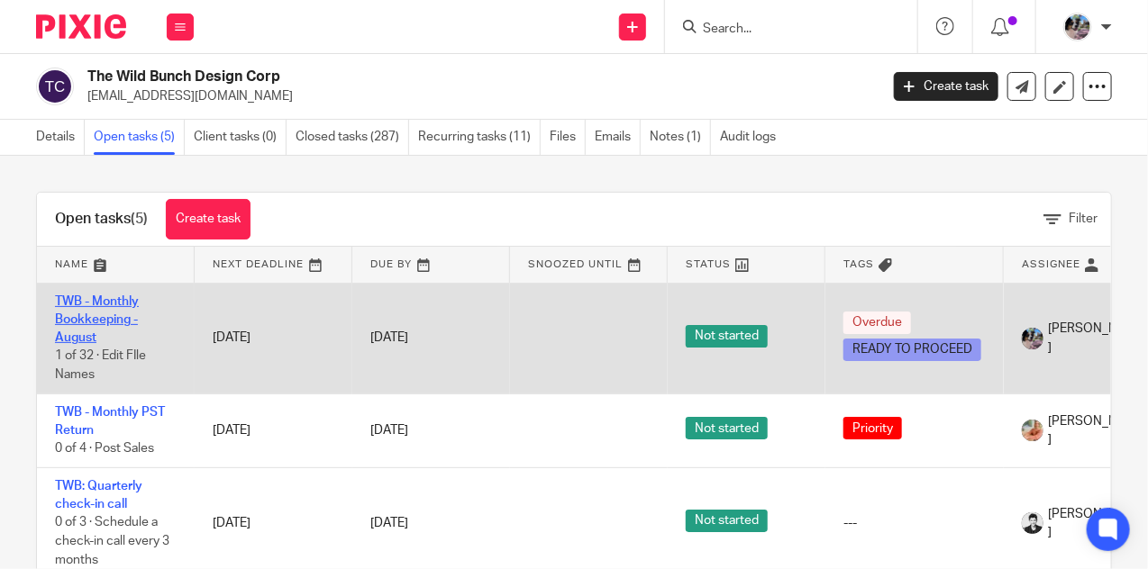
click at [86, 313] on link "TWB - Monthly Bookkeeping - August" at bounding box center [97, 320] width 84 height 50
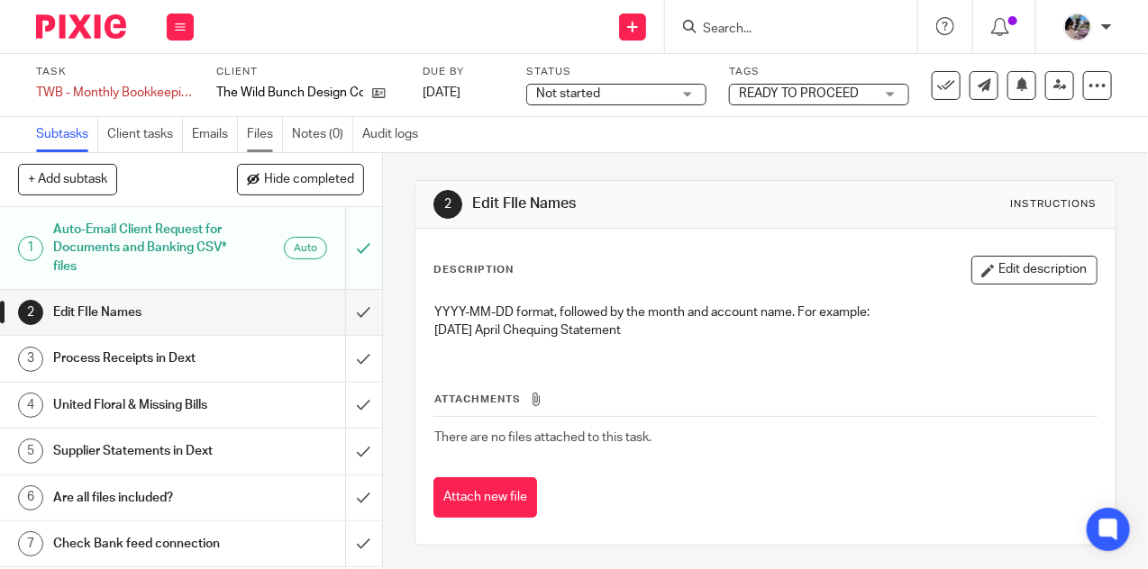
click at [251, 141] on link "Files" at bounding box center [265, 134] width 36 height 35
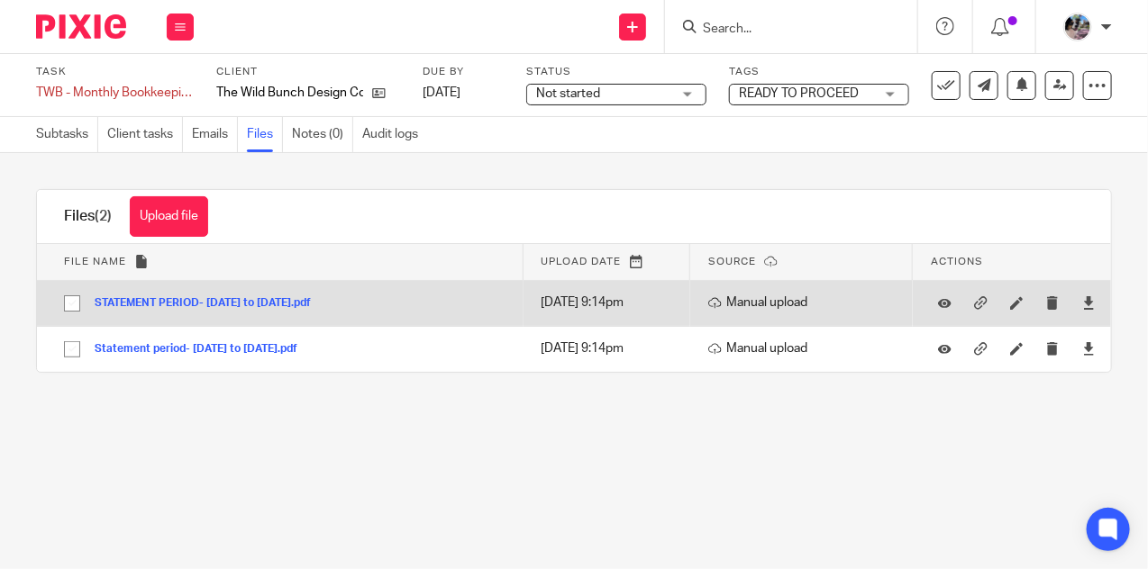
click at [313, 301] on button "STATEMENT PERIOD- [DATE] to [DATE].pdf" at bounding box center [210, 303] width 230 height 13
